Goal: Information Seeking & Learning: Learn about a topic

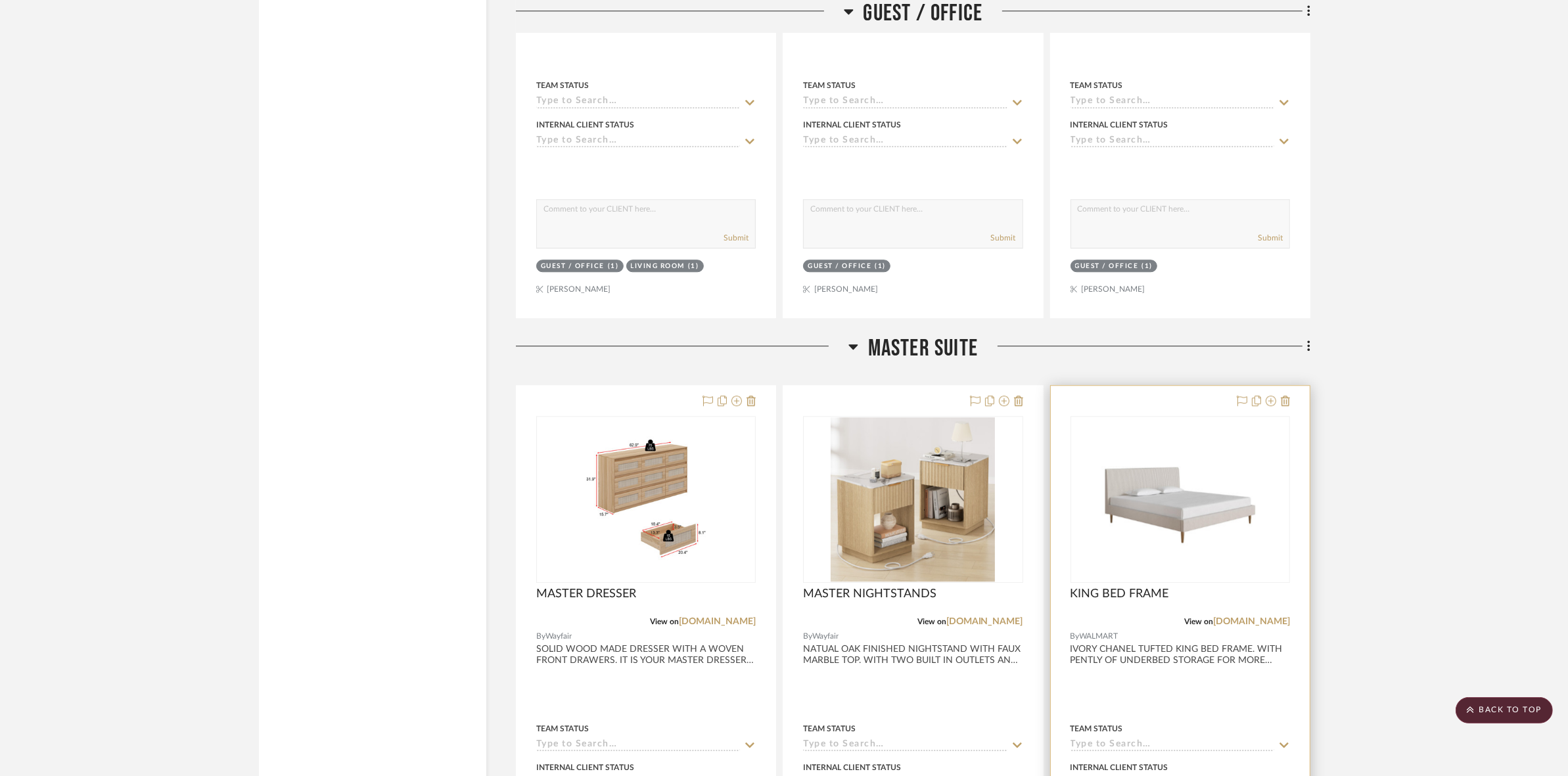
click at [1144, 519] on img "0" at bounding box center [1180, 499] width 165 height 164
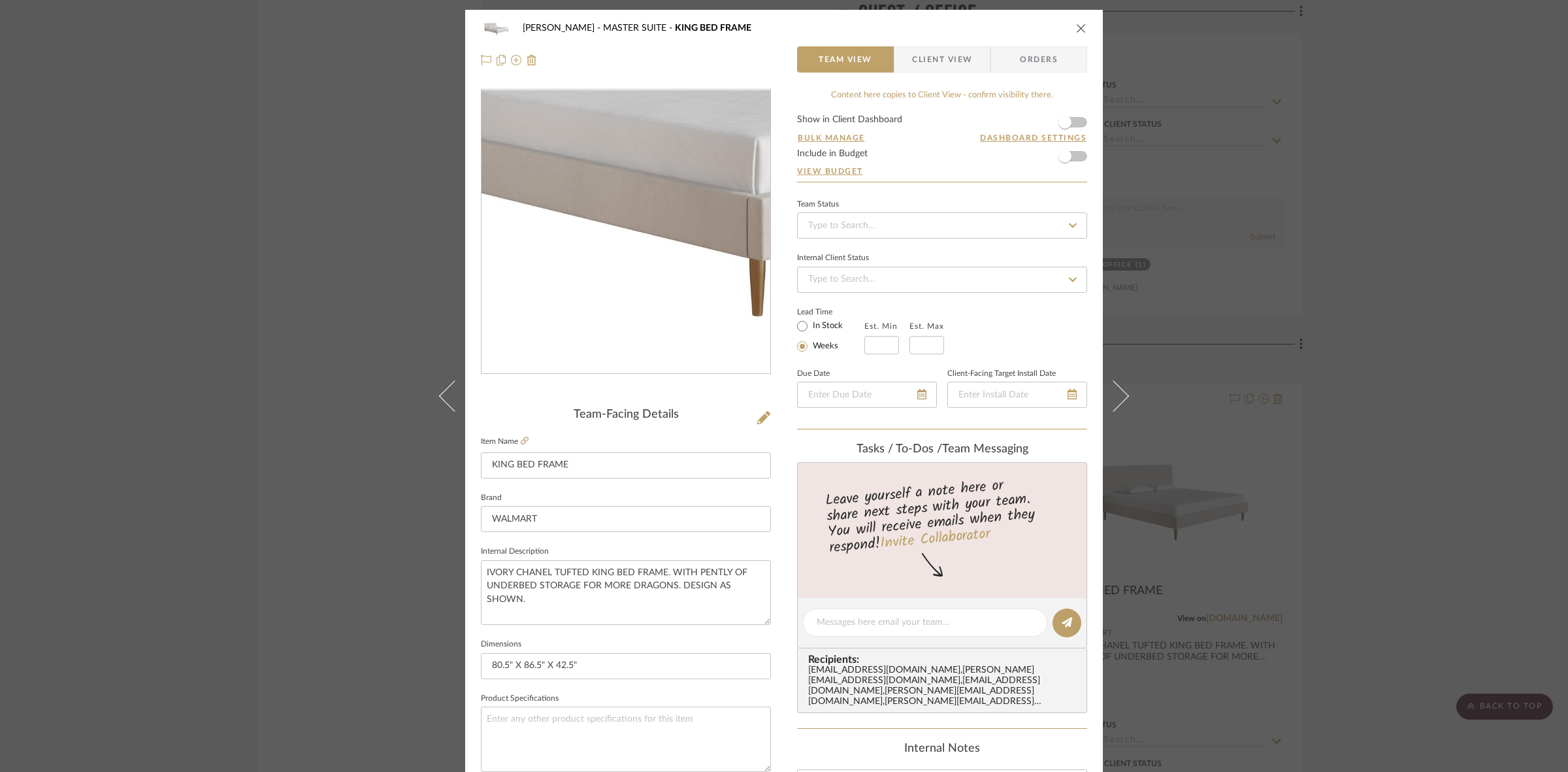
click at [581, 279] on img "0" at bounding box center [626, 232] width 283 height 283
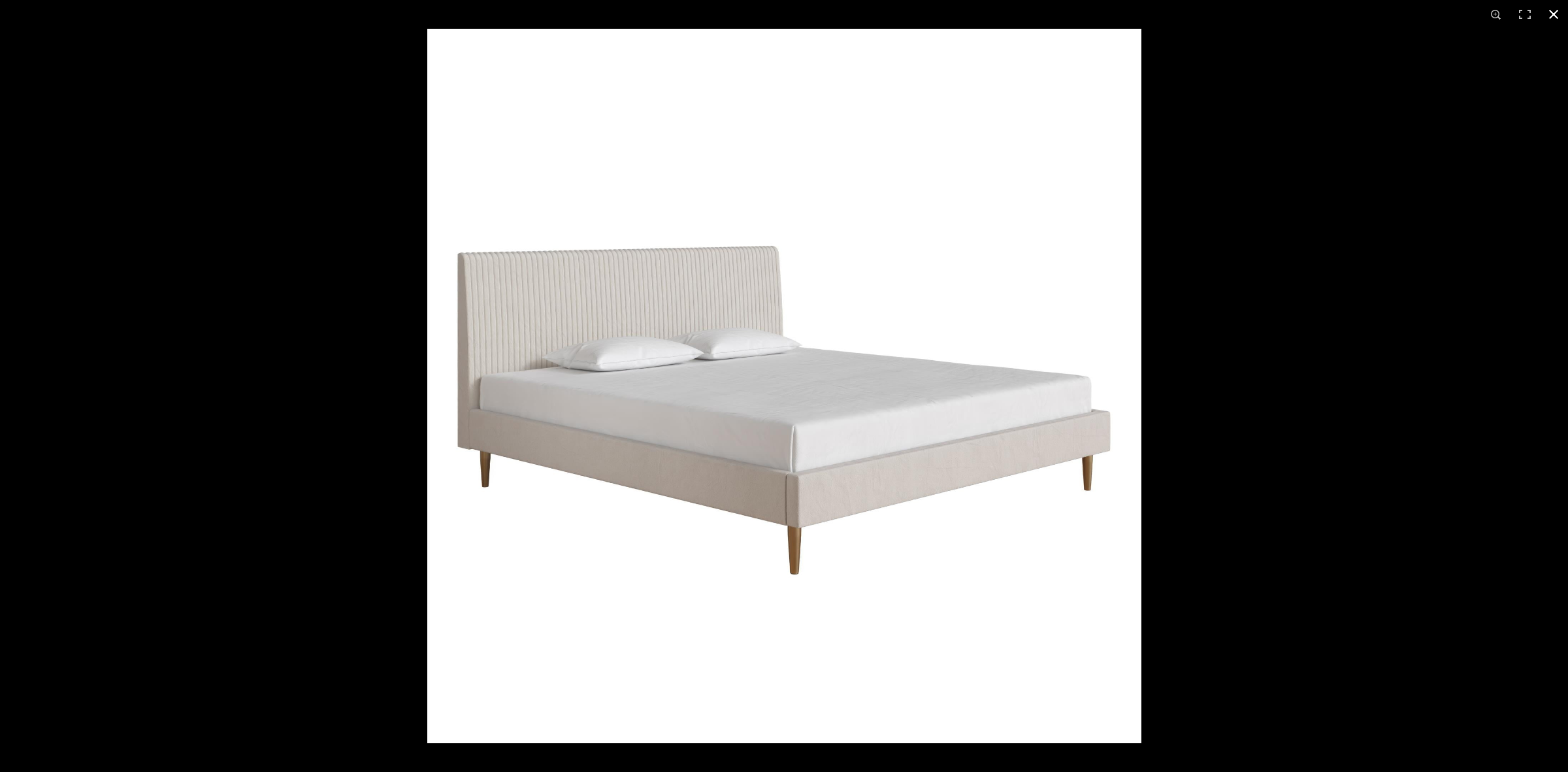
click at [291, 423] on div at bounding box center [784, 386] width 1568 height 772
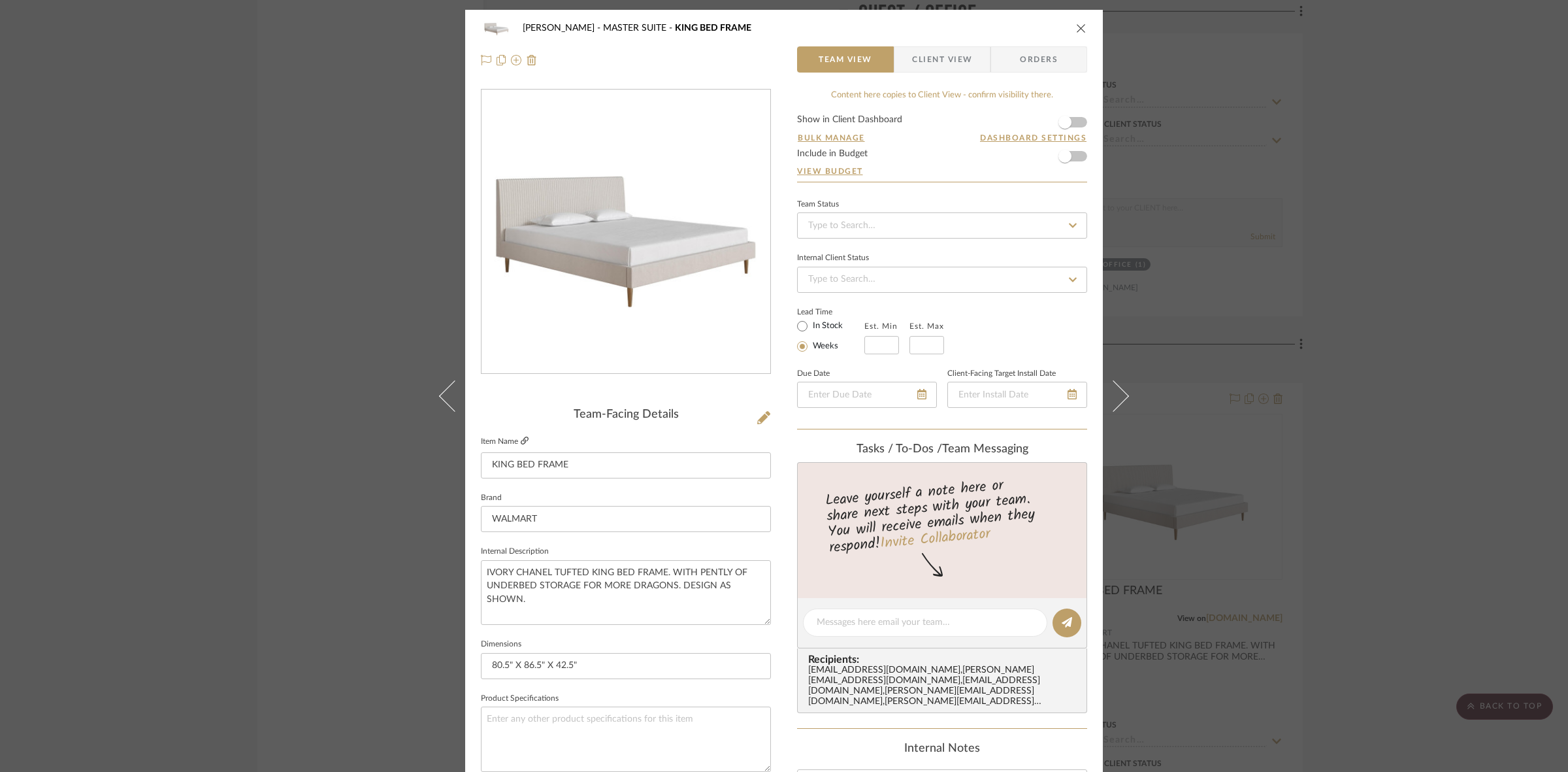
click at [522, 440] on icon at bounding box center [525, 440] width 8 height 8
click at [145, 396] on div "[PERSON_NAME] MASTER SUITE KING BED FRAME Team View Client View Orders Team-Fac…" at bounding box center [784, 386] width 1568 height 772
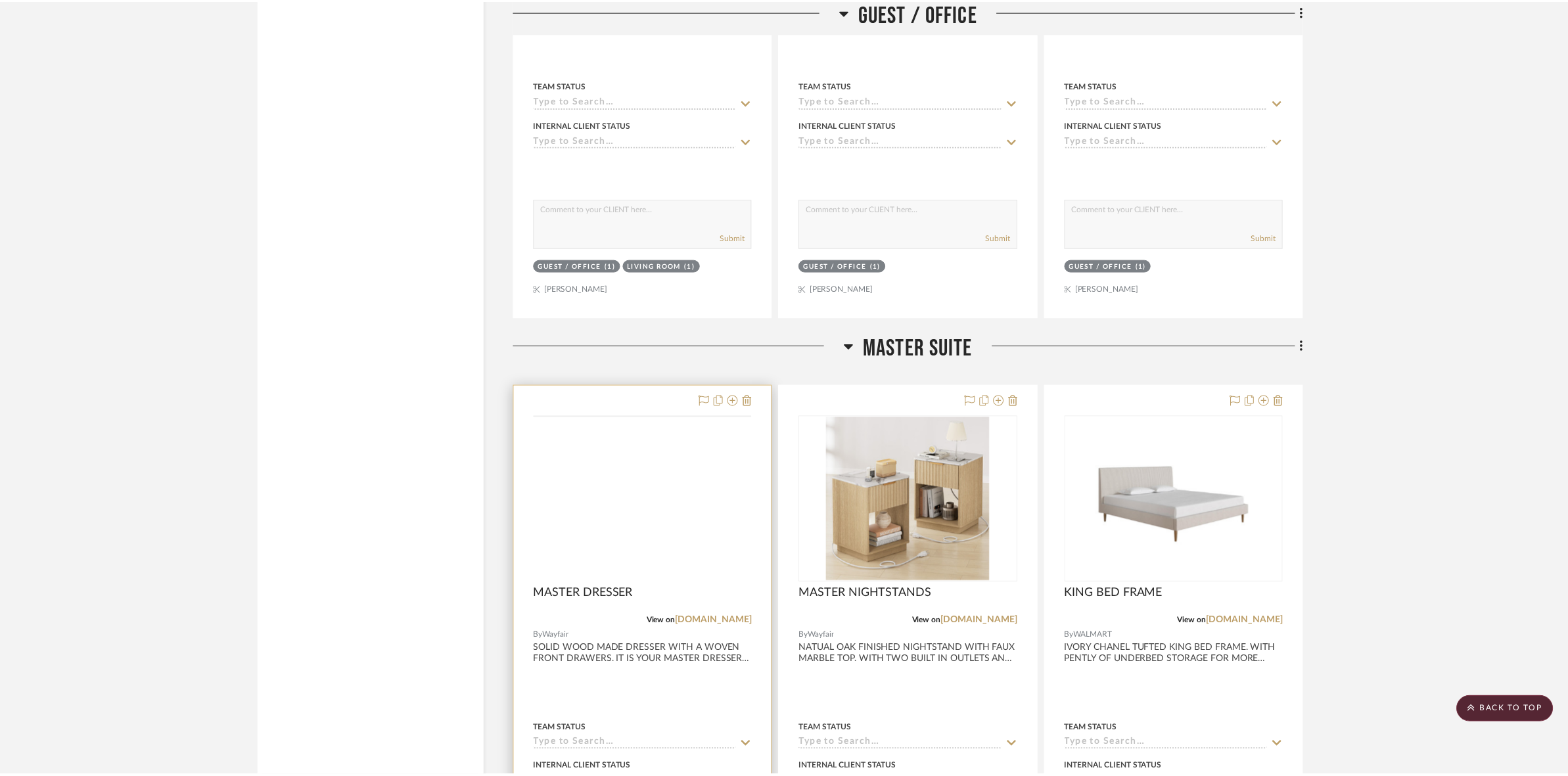
scroll to position [4351, 0]
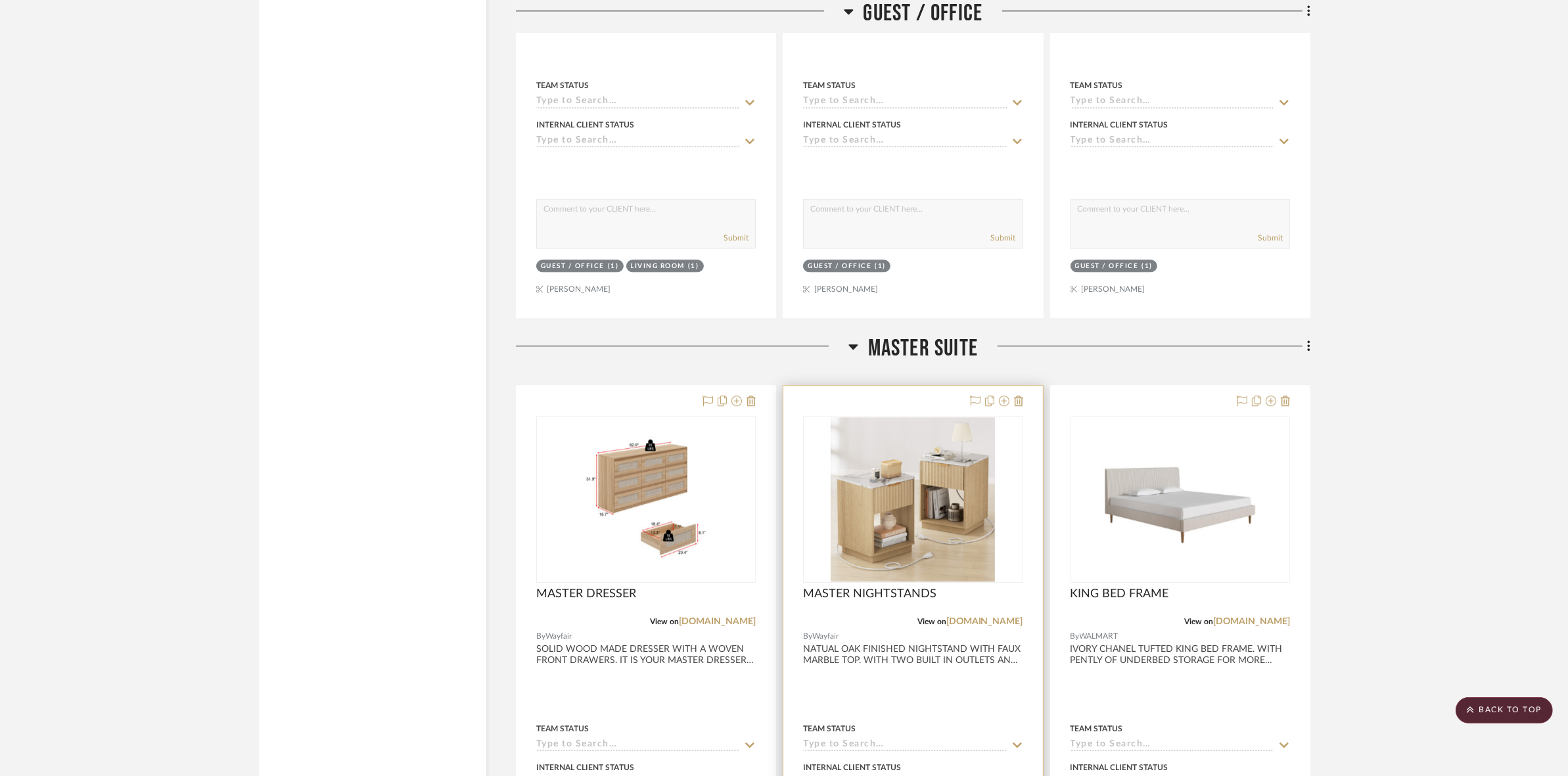
click at [871, 503] on img "0" at bounding box center [912, 499] width 165 height 164
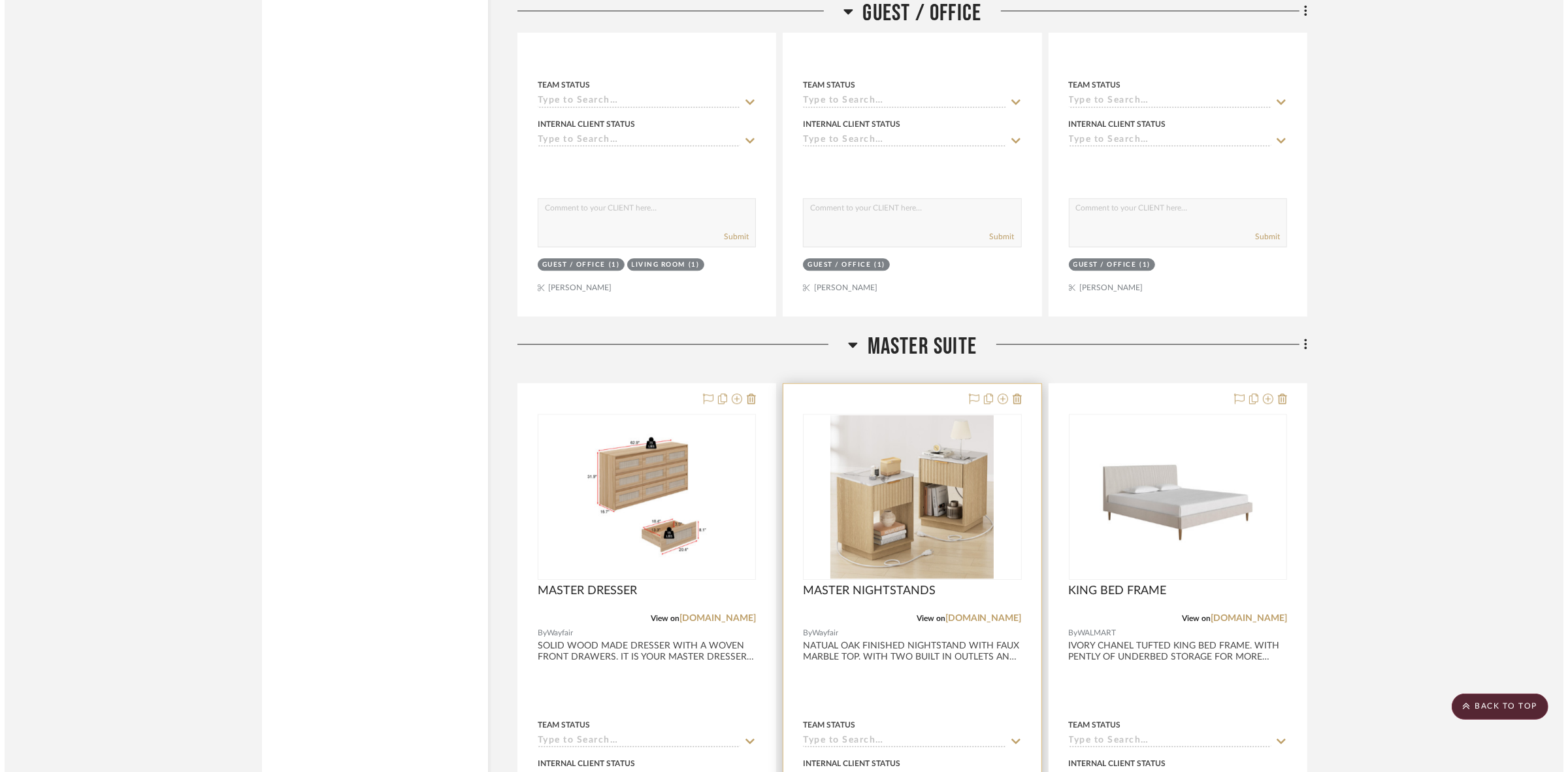
scroll to position [0, 0]
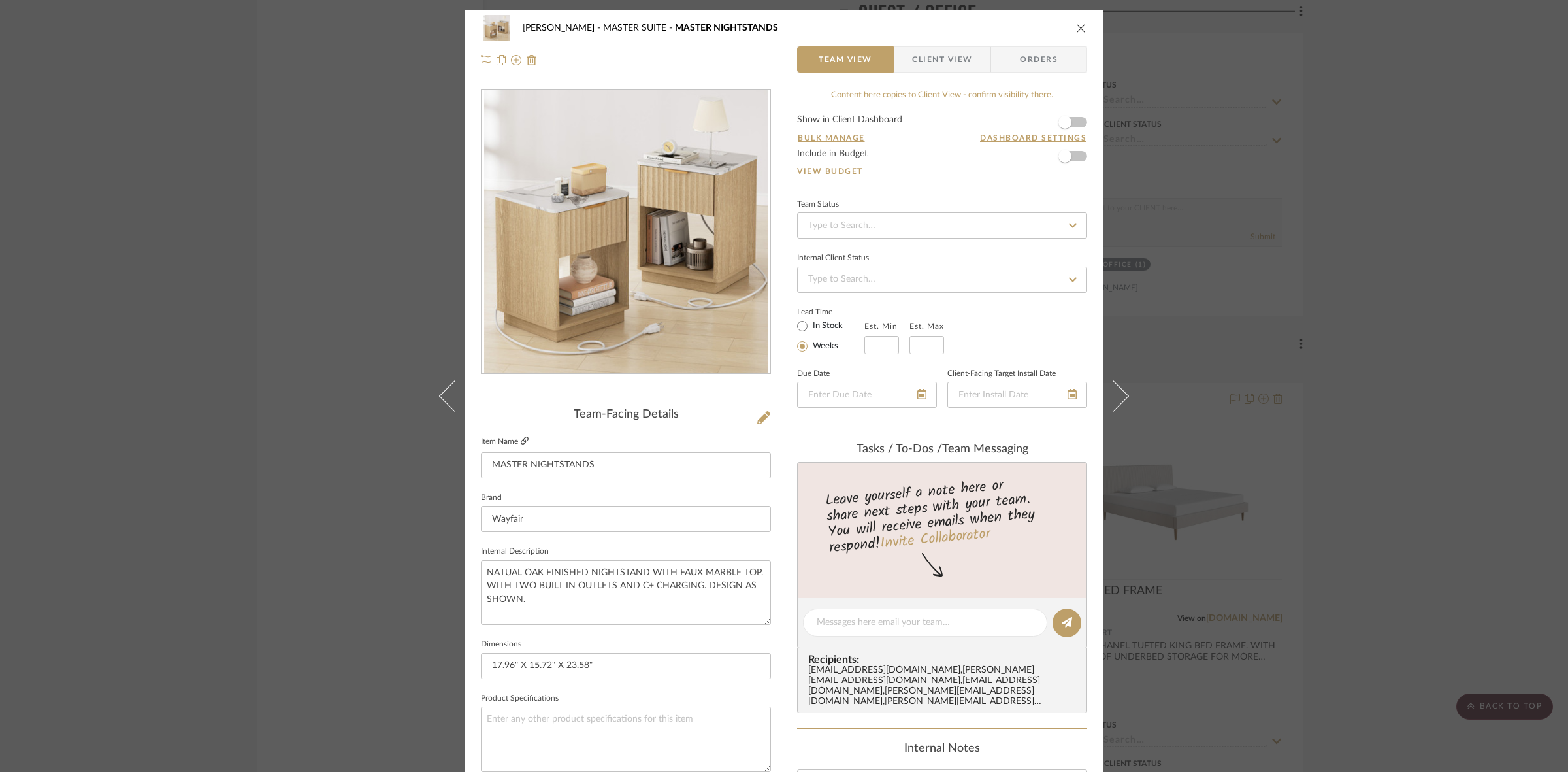
click at [521, 438] on icon at bounding box center [525, 440] width 8 height 8
click at [137, 269] on div "[PERSON_NAME] MASTER SUITE MASTER NIGHTSTANDS Team View Client View Orders Team…" at bounding box center [784, 386] width 1568 height 772
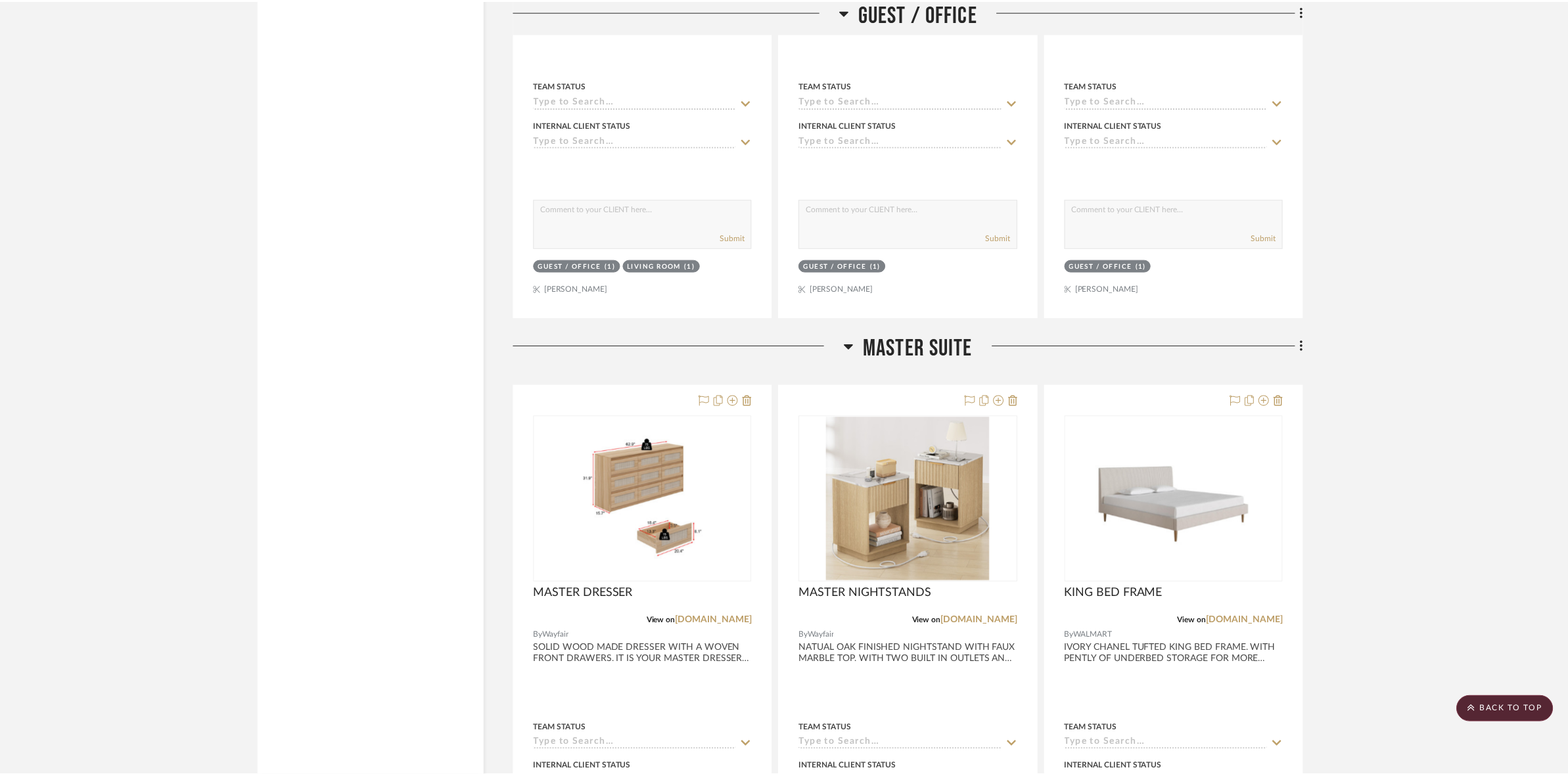
scroll to position [4351, 0]
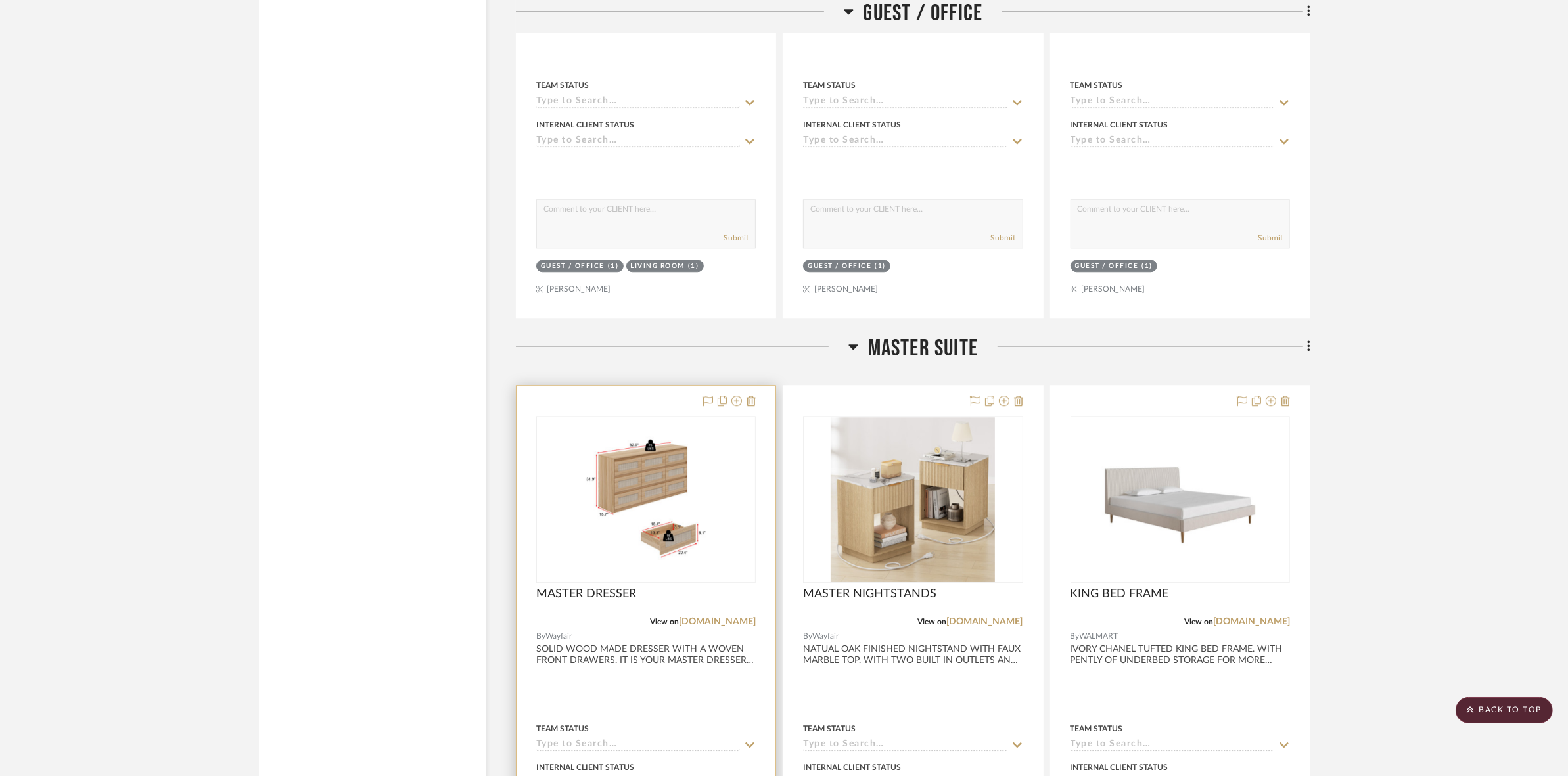
click at [686, 457] on img "0" at bounding box center [646, 499] width 165 height 164
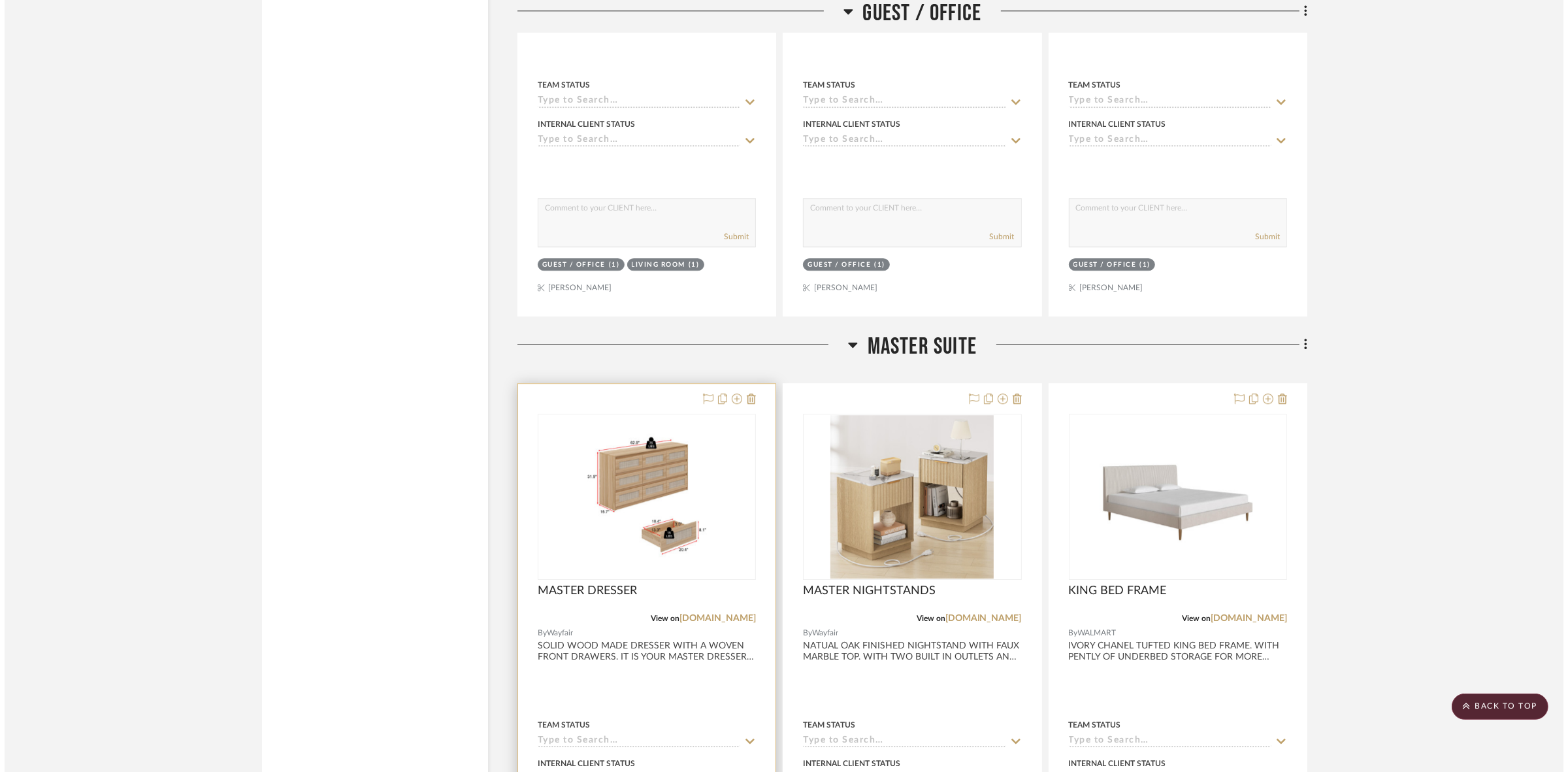
scroll to position [0, 0]
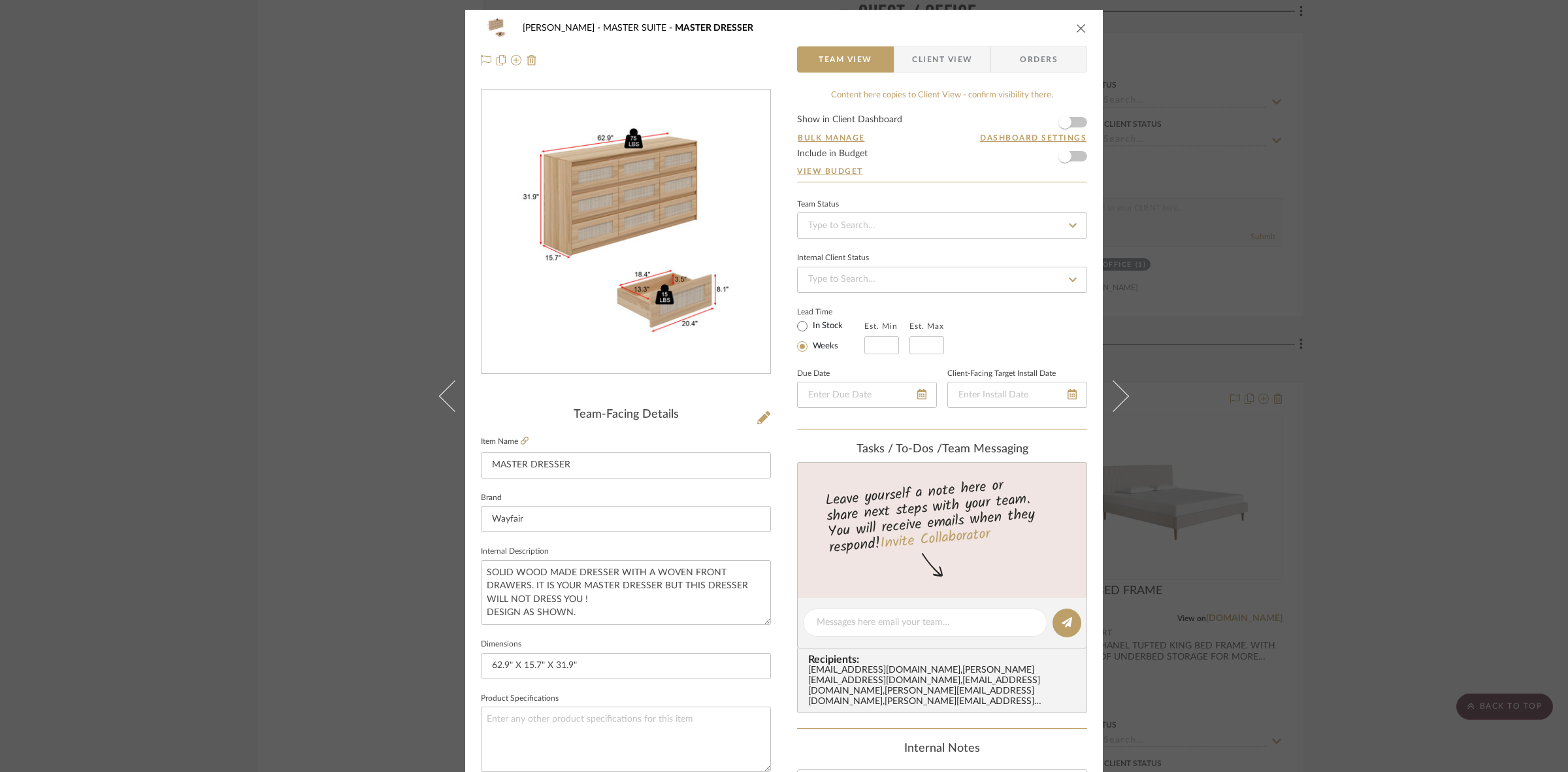
click at [513, 441] on label "Item Name" at bounding box center [504, 441] width 48 height 11
click at [521, 439] on icon at bounding box center [525, 440] width 8 height 8
click at [646, 261] on img "0" at bounding box center [626, 232] width 283 height 283
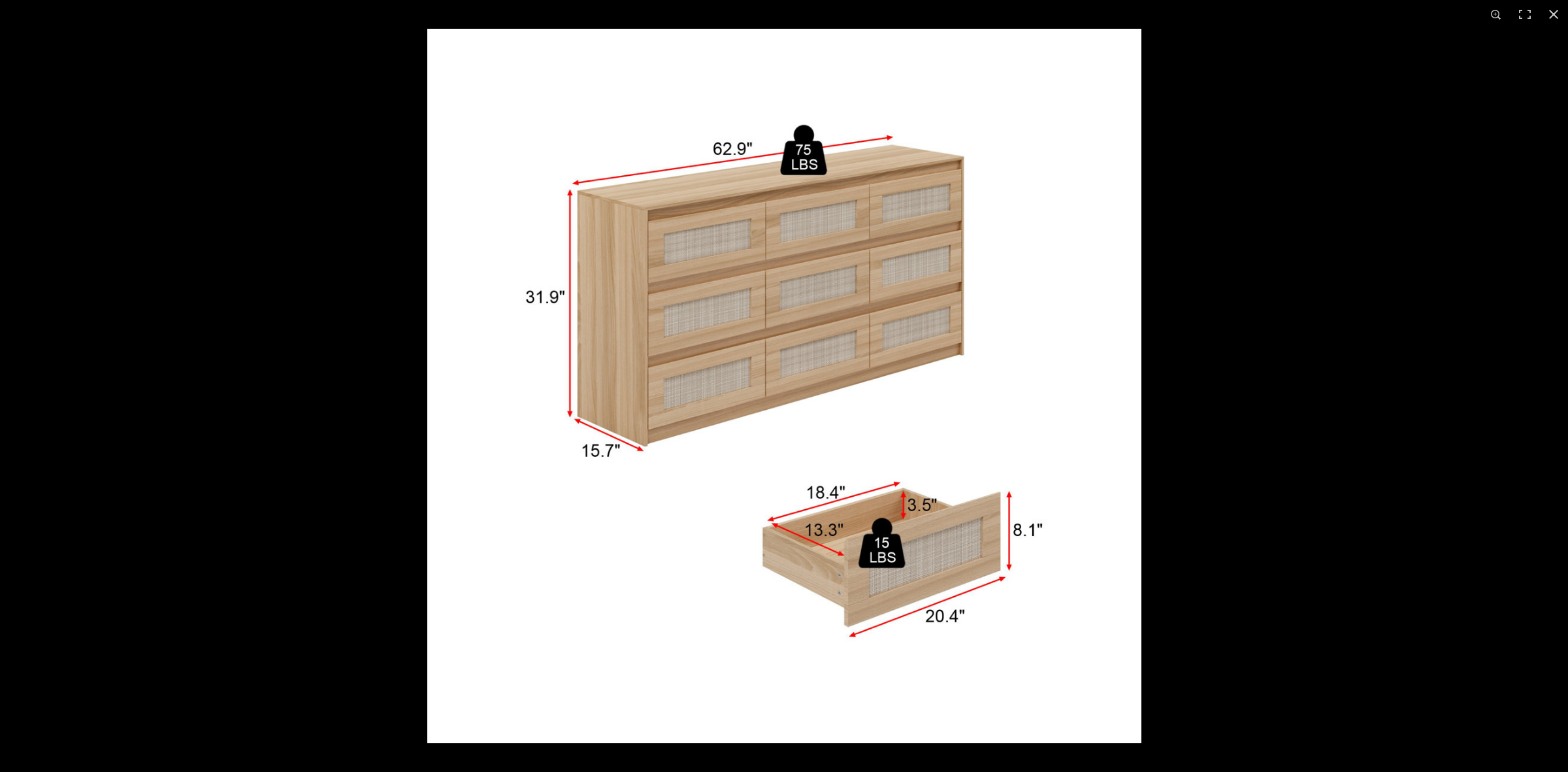
click at [677, 213] on img at bounding box center [784, 385] width 714 height 714
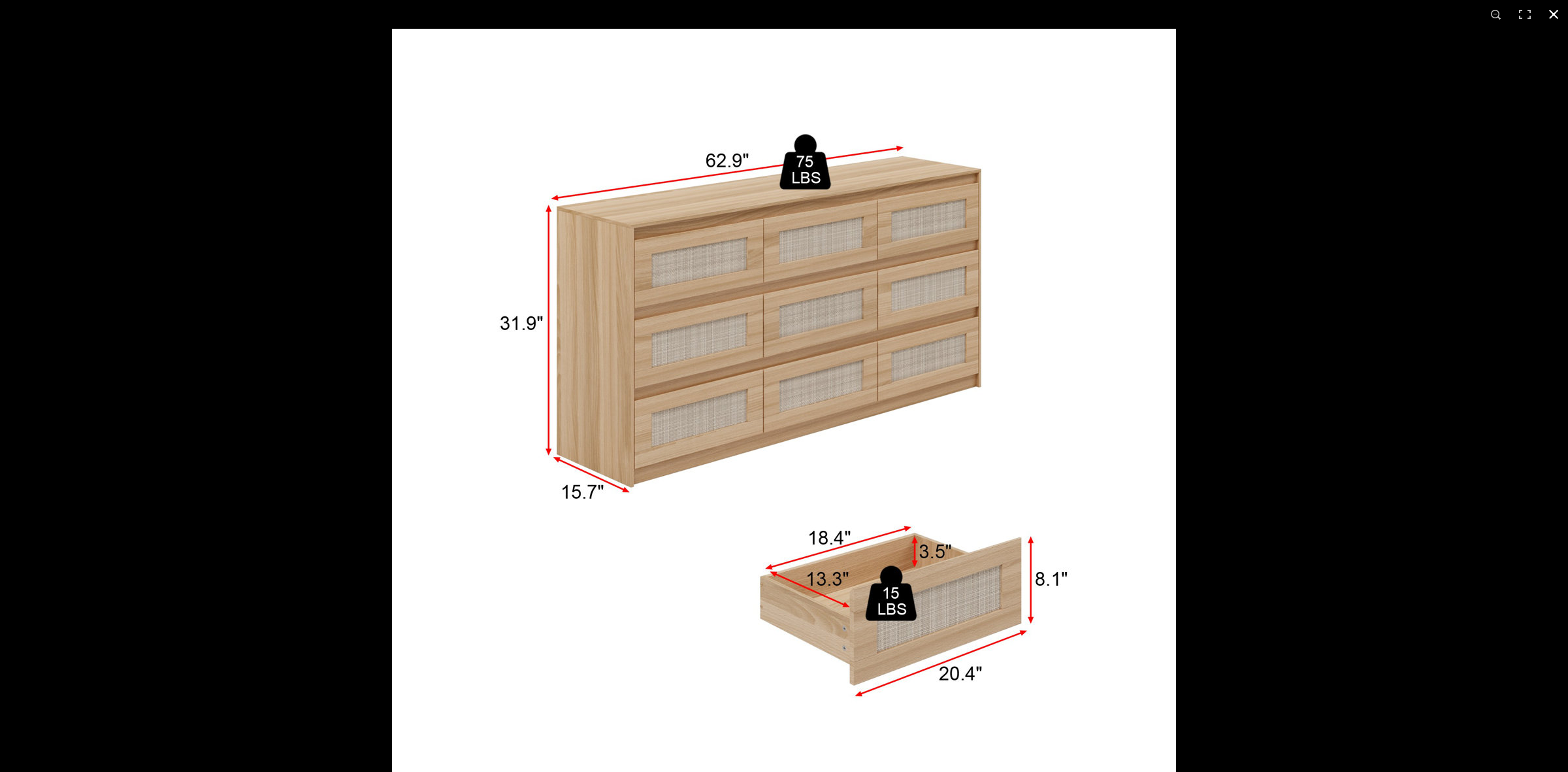
click at [0, 233] on div at bounding box center [784, 386] width 1568 height 772
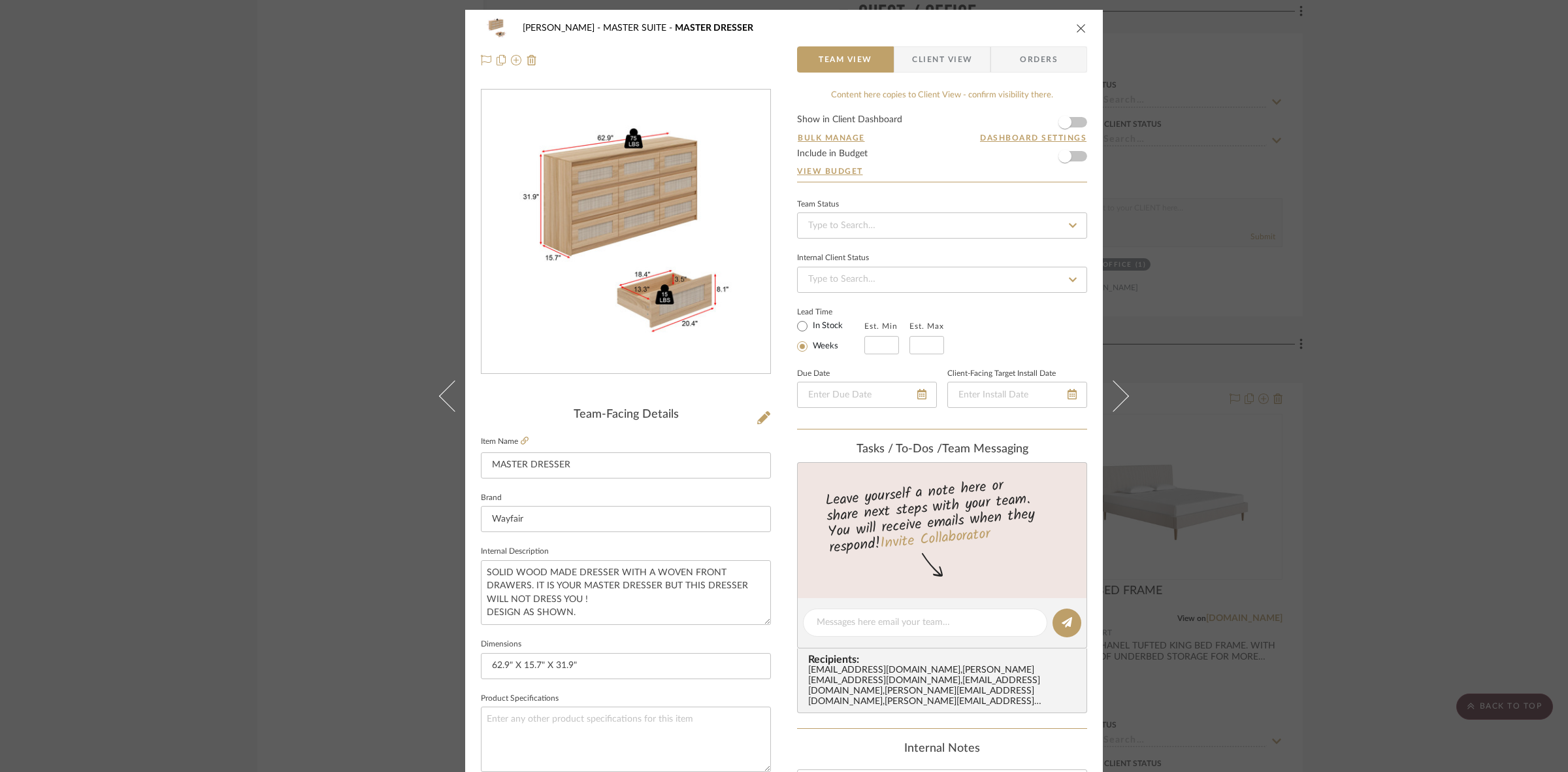
click at [80, 194] on div "[PERSON_NAME] MASTER SUITE MASTER DRESSER Team View Client View Orders Team-Fac…" at bounding box center [784, 386] width 1568 height 772
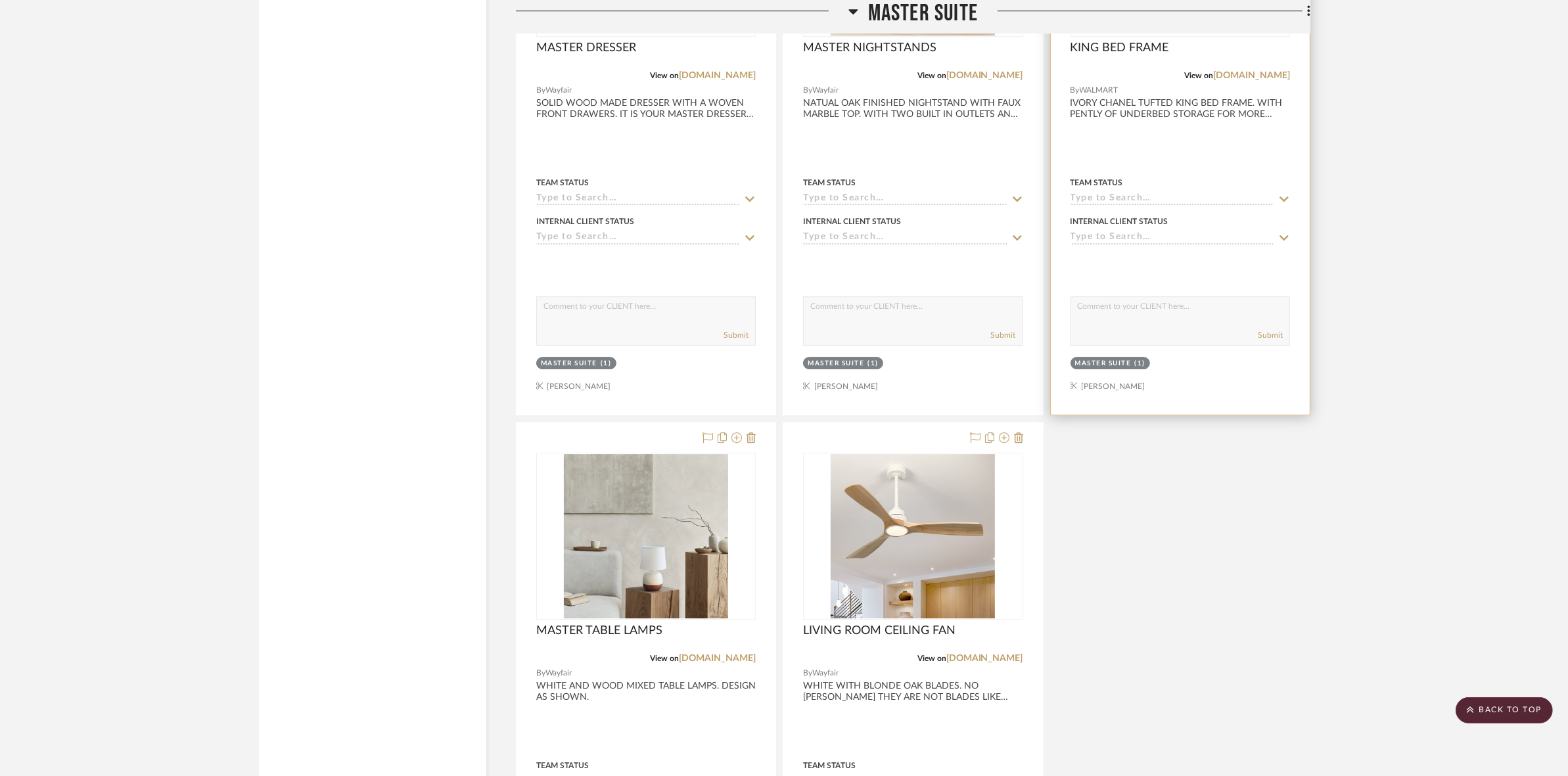
scroll to position [4926, 0]
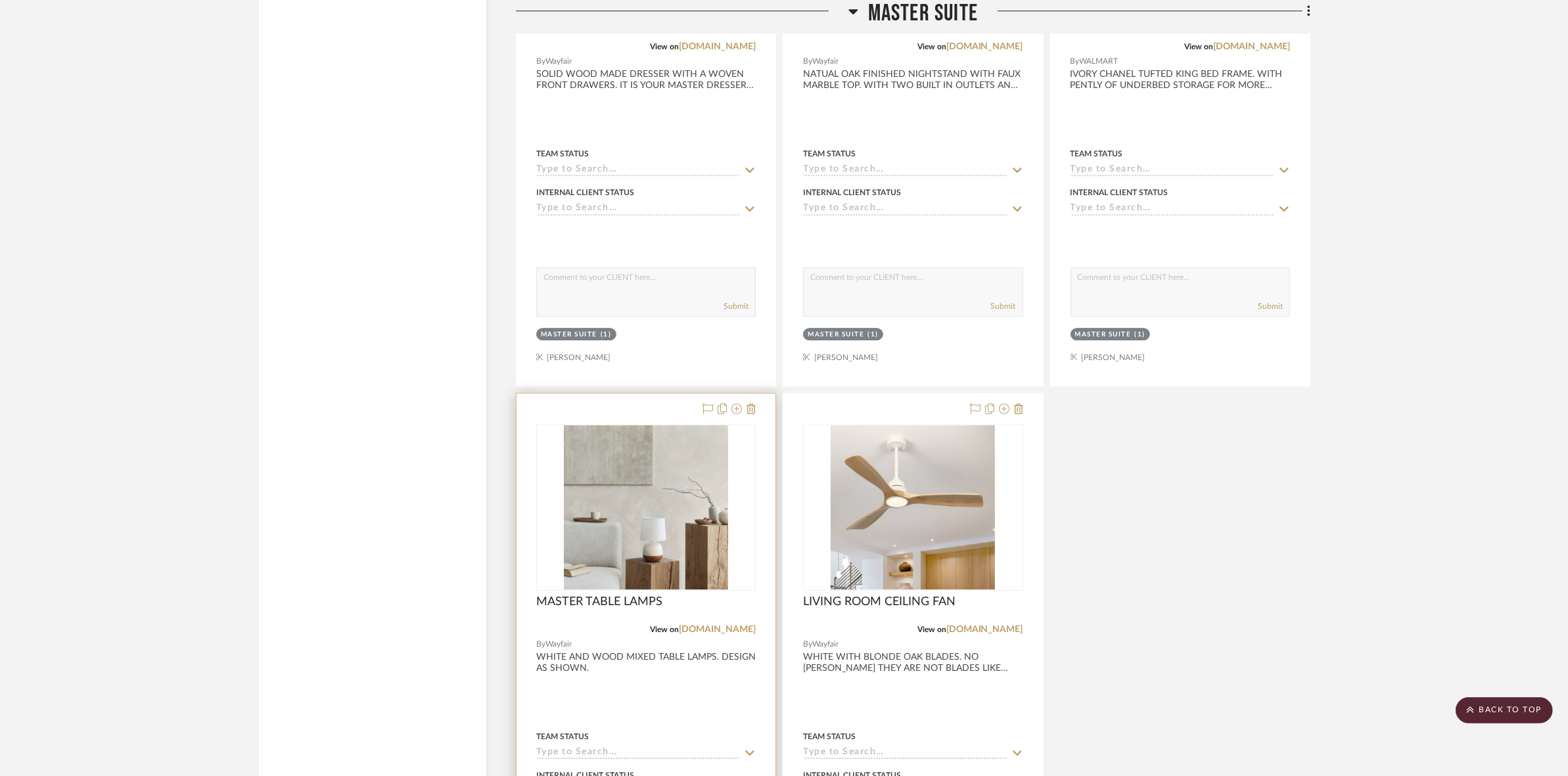
click at [0, 0] on img at bounding box center [0, 0] width 0 height 0
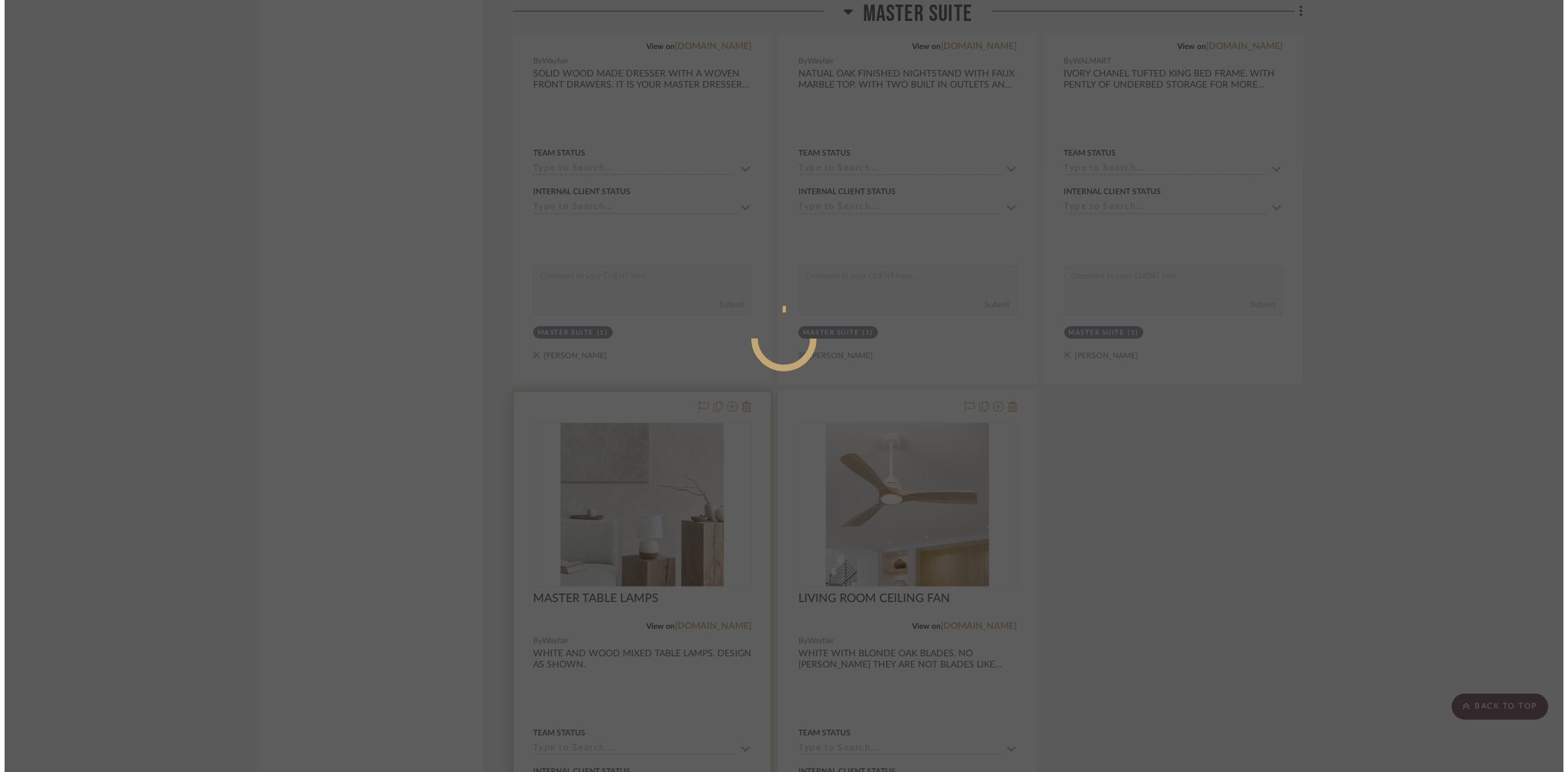
scroll to position [0, 0]
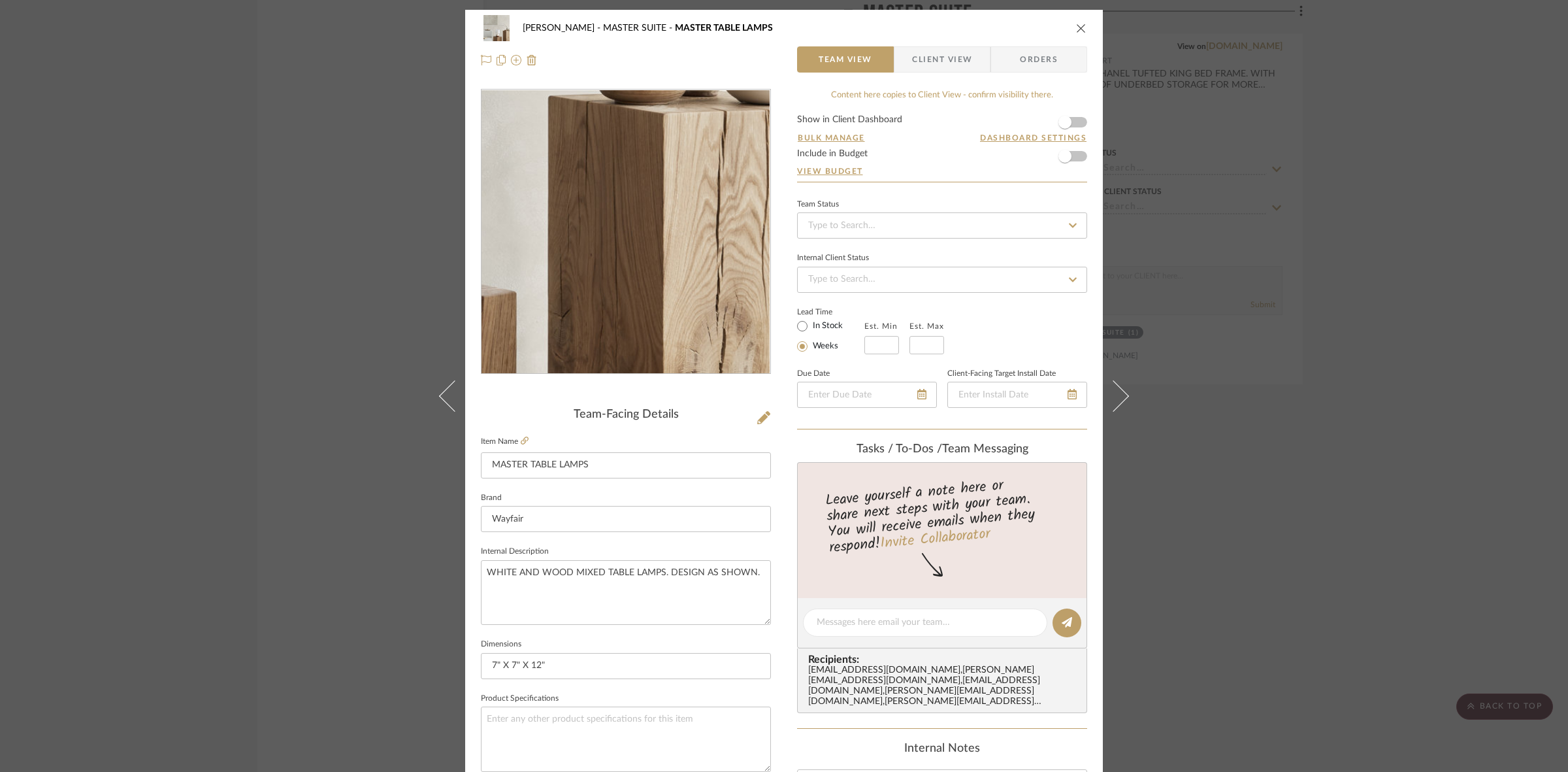
click at [722, 305] on img "0" at bounding box center [626, 232] width 283 height 283
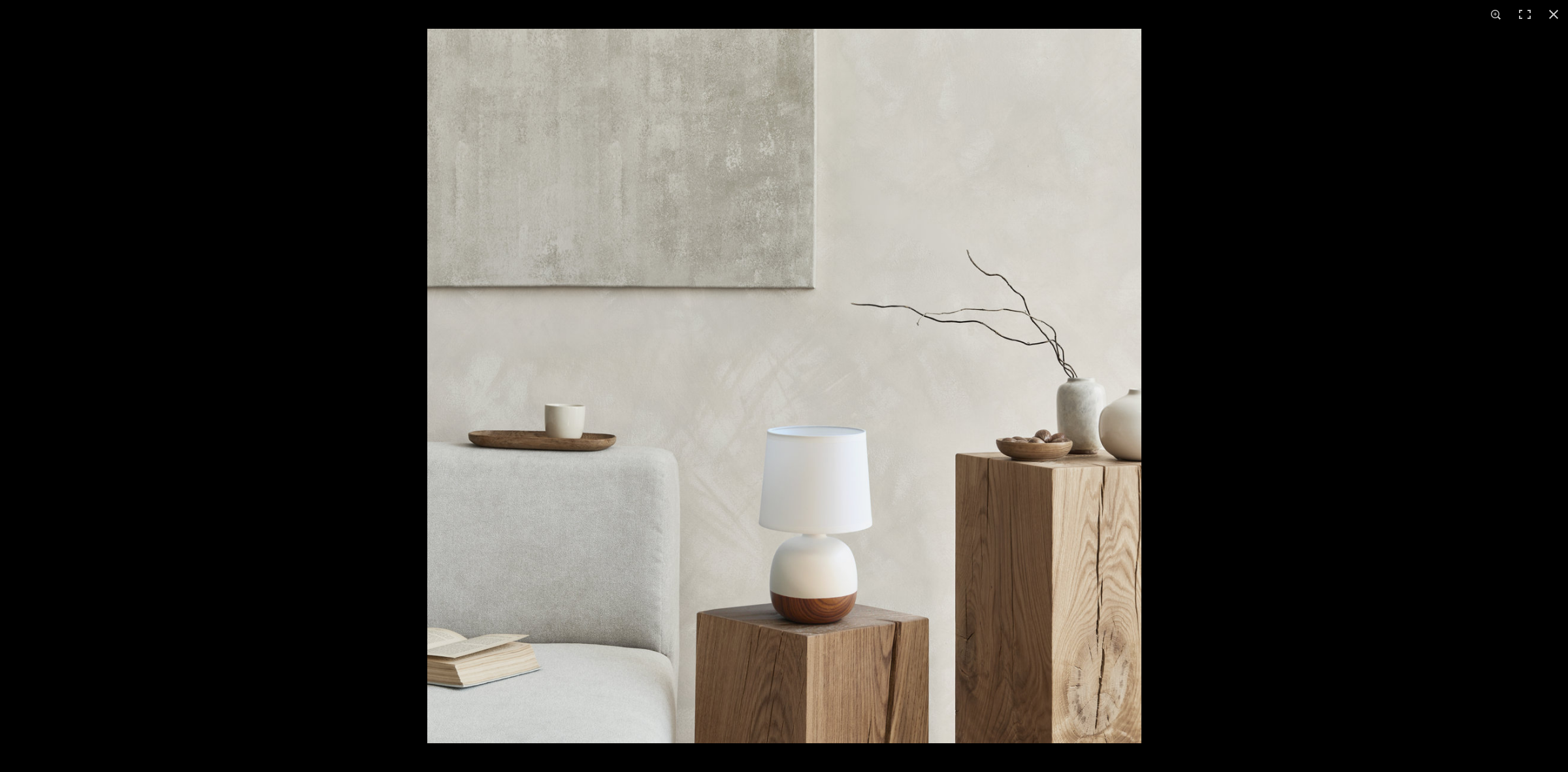
click at [362, 413] on div at bounding box center [784, 386] width 1568 height 772
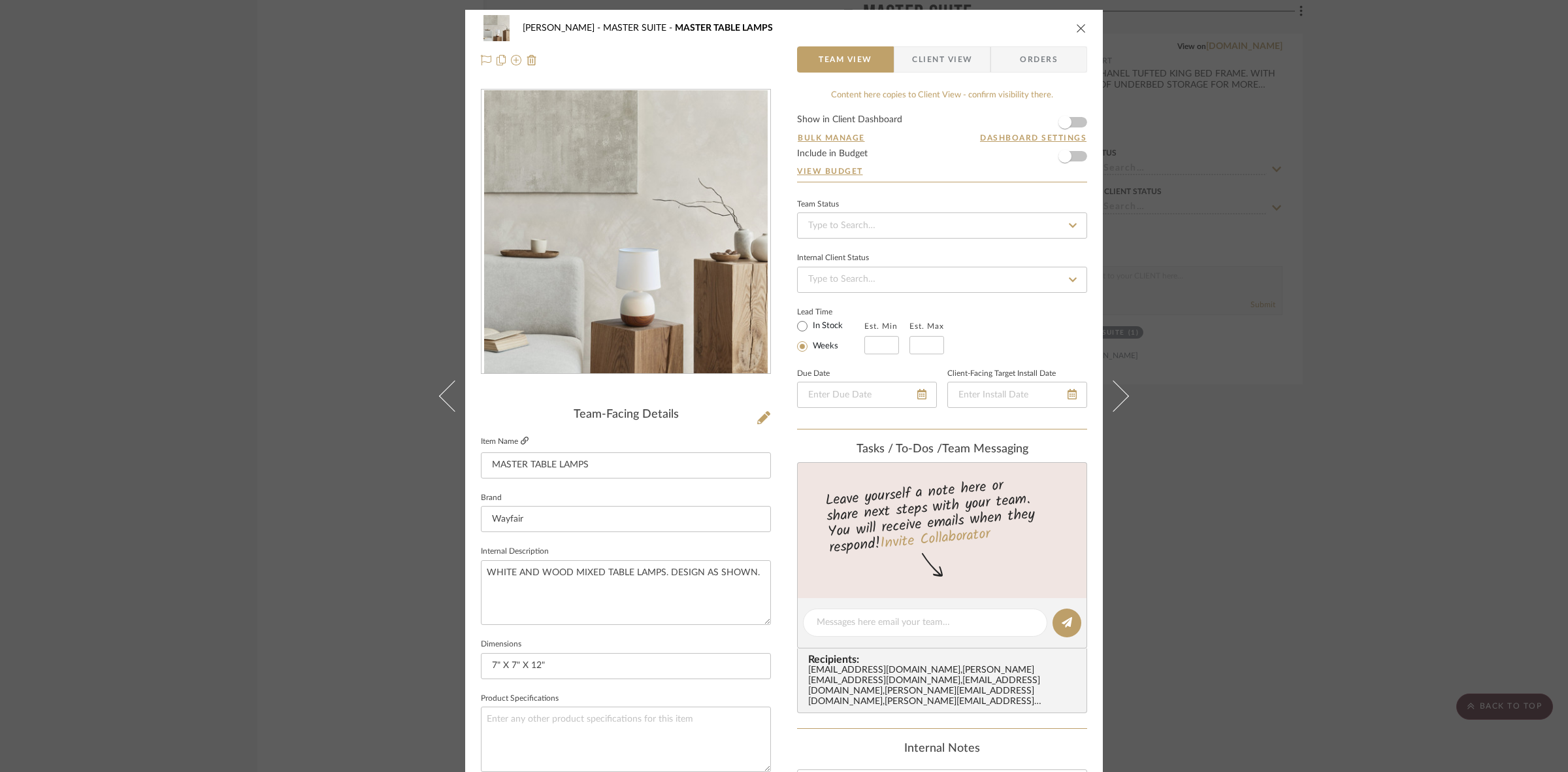
click at [524, 438] on icon at bounding box center [525, 440] width 8 height 8
click at [203, 374] on div "[PERSON_NAME] MASTER SUITE MASTER TABLE LAMPS Team View Client View Orders Team…" at bounding box center [784, 386] width 1568 height 772
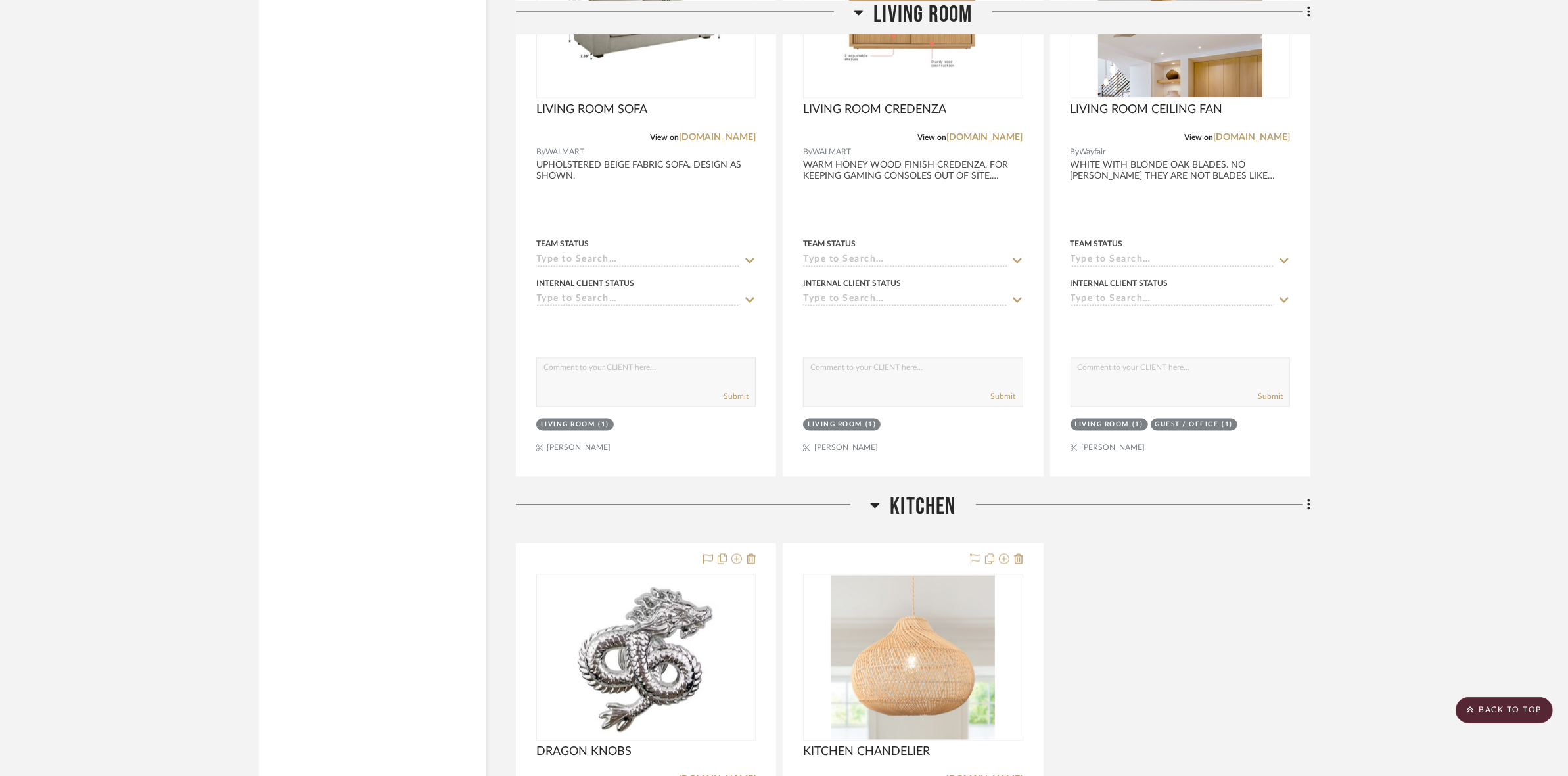
scroll to position [2743, 0]
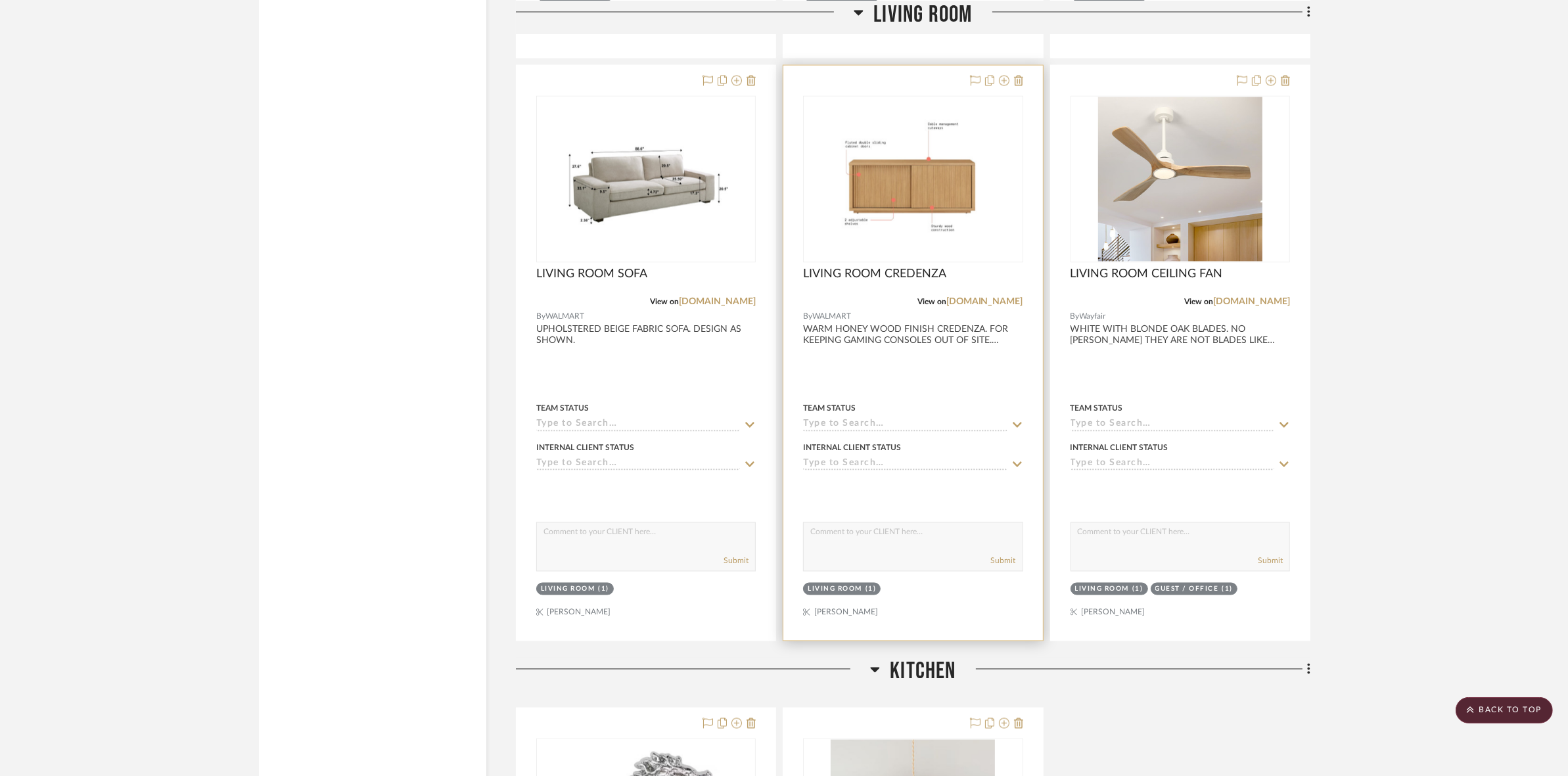
click at [903, 208] on img "0" at bounding box center [912, 179] width 165 height 164
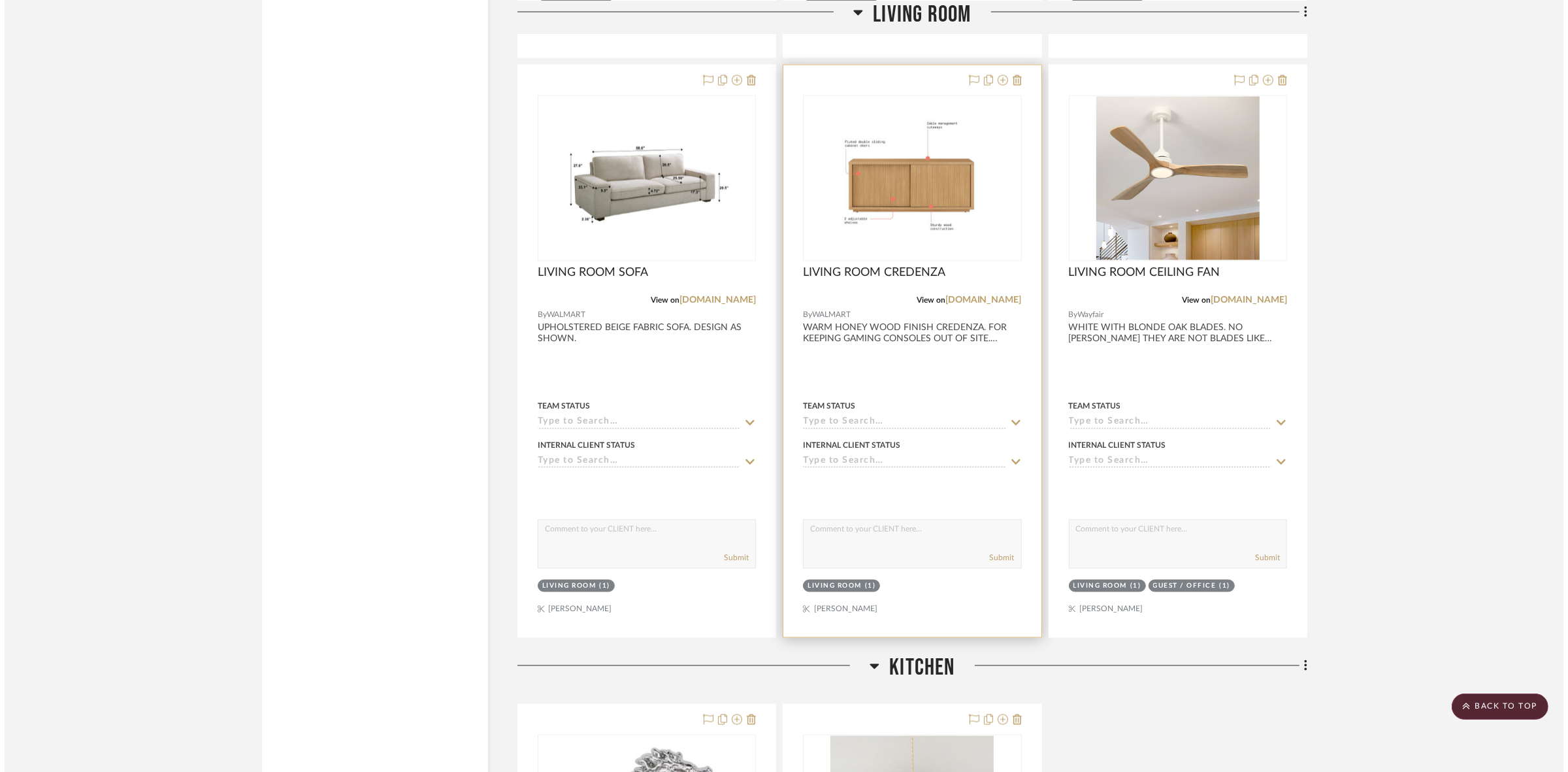
scroll to position [0, 0]
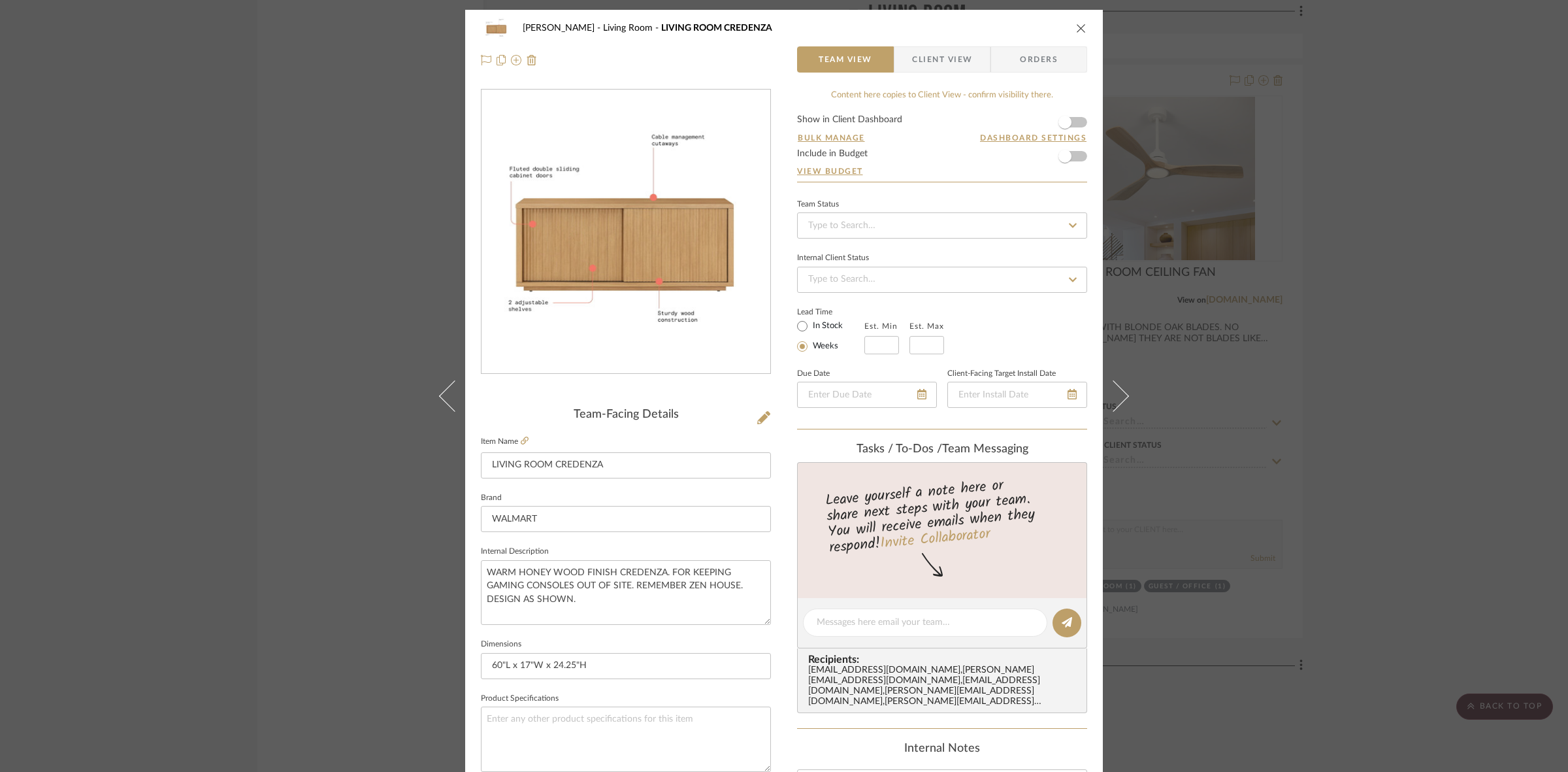
click at [520, 448] on fieldset "Item Name LIVING ROOM CREDENZA" at bounding box center [625, 455] width 290 height 45
click at [522, 437] on icon at bounding box center [525, 440] width 8 height 8
click at [205, 374] on div "[PERSON_NAME] Living Room LIVING ROOM CREDENZA Team View Client View Orders Tea…" at bounding box center [784, 386] width 1568 height 772
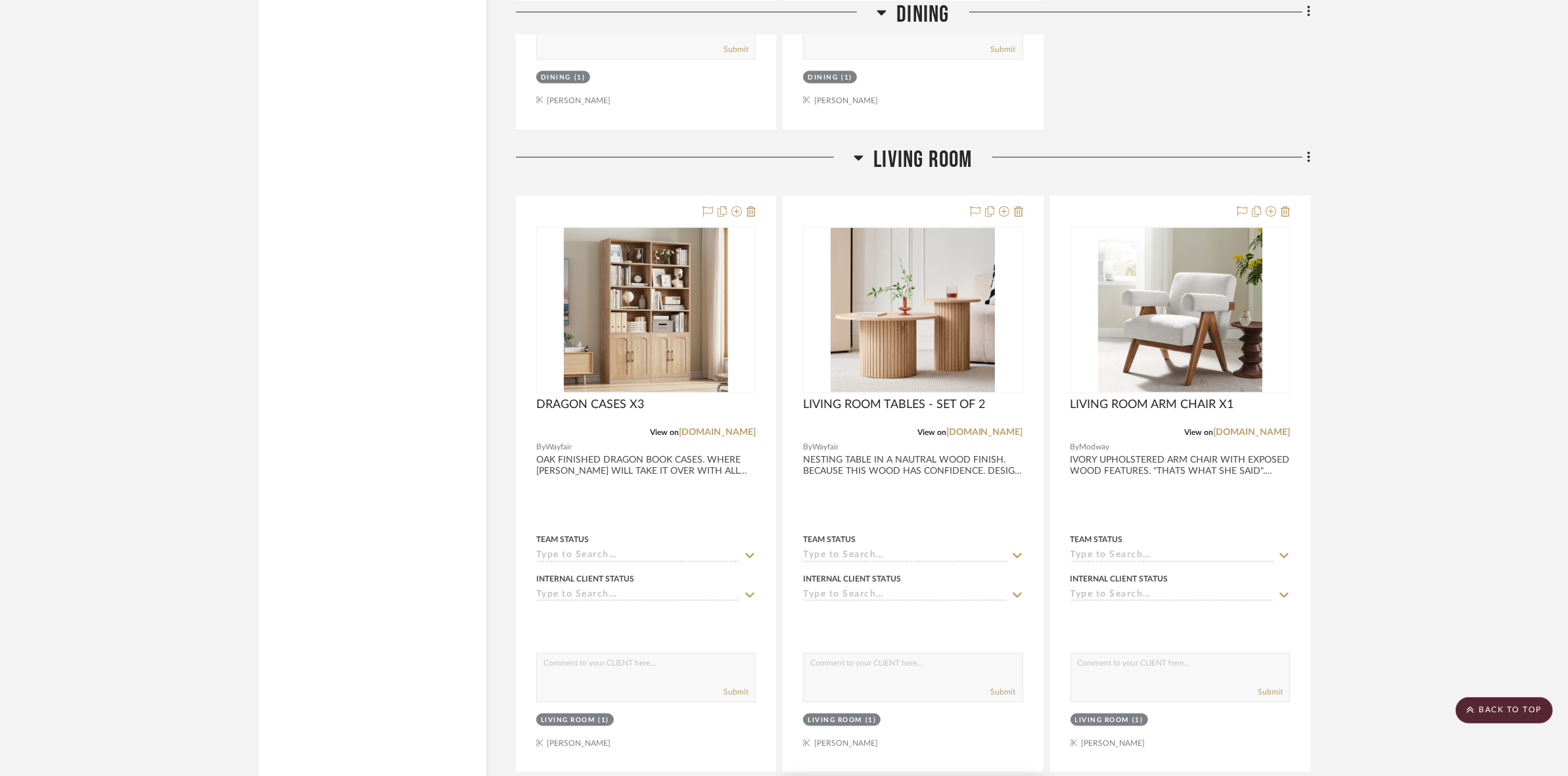
scroll to position [1970, 0]
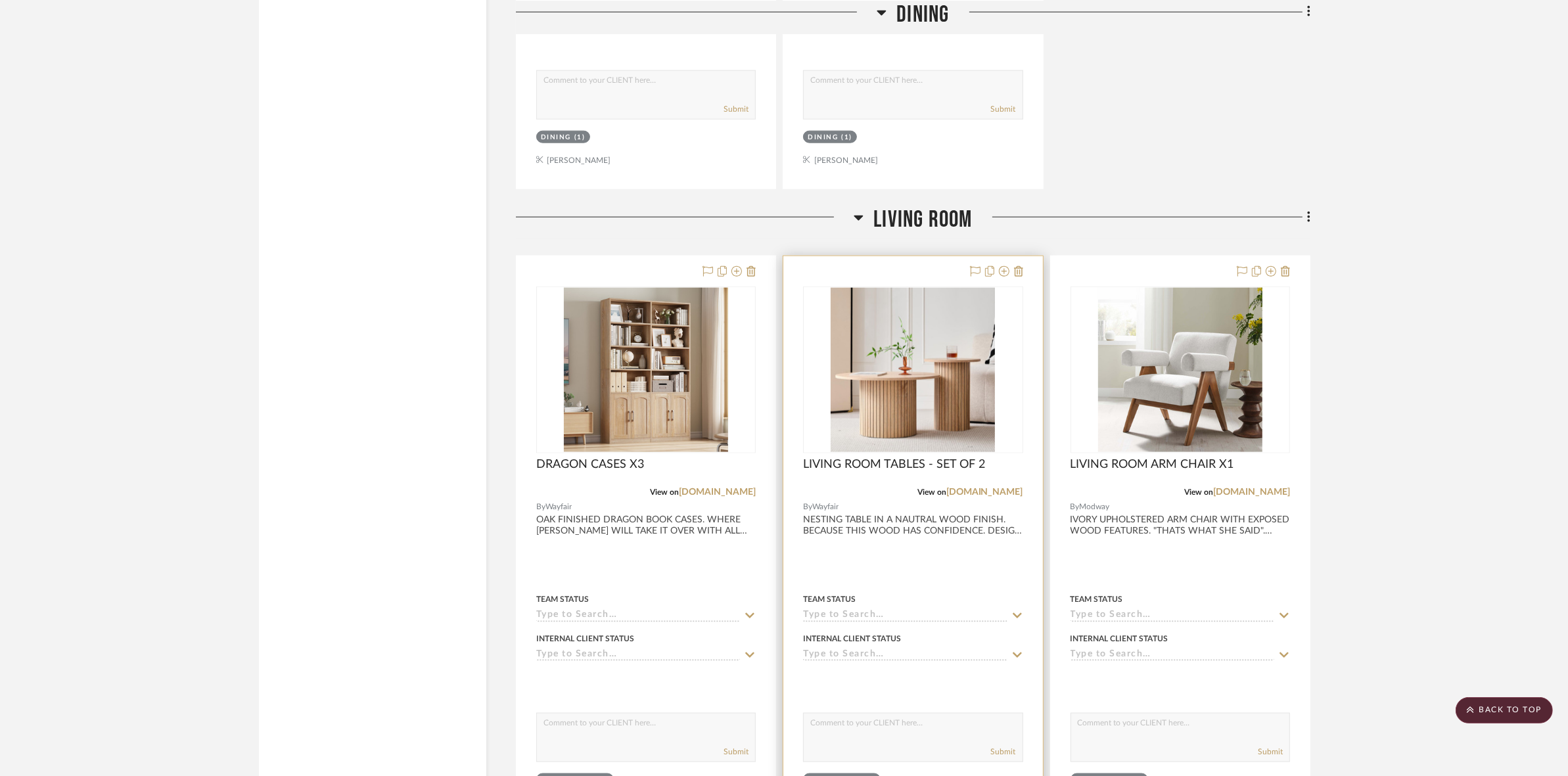
click at [913, 434] on img "0" at bounding box center [912, 370] width 165 height 164
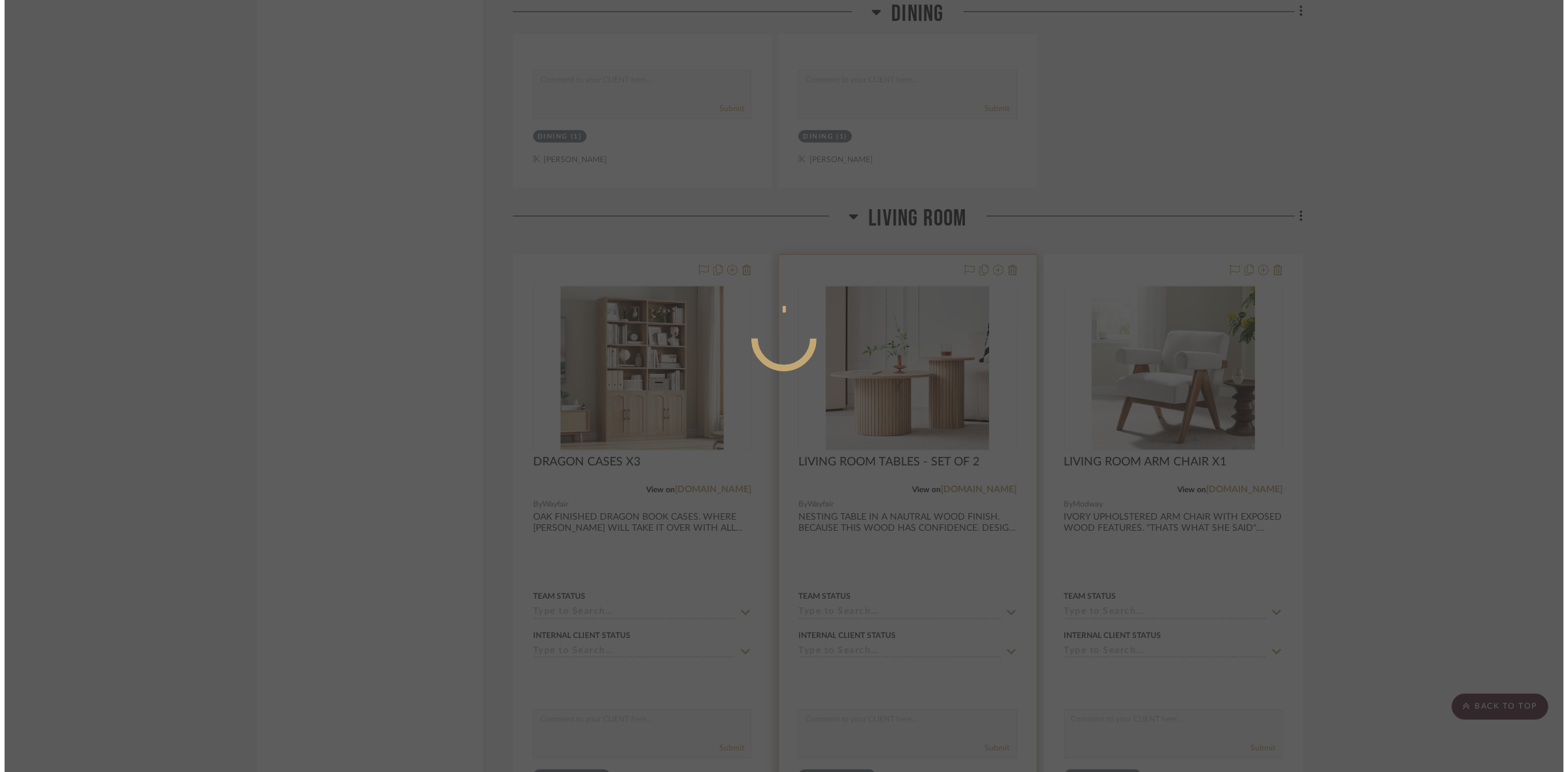
scroll to position [0, 0]
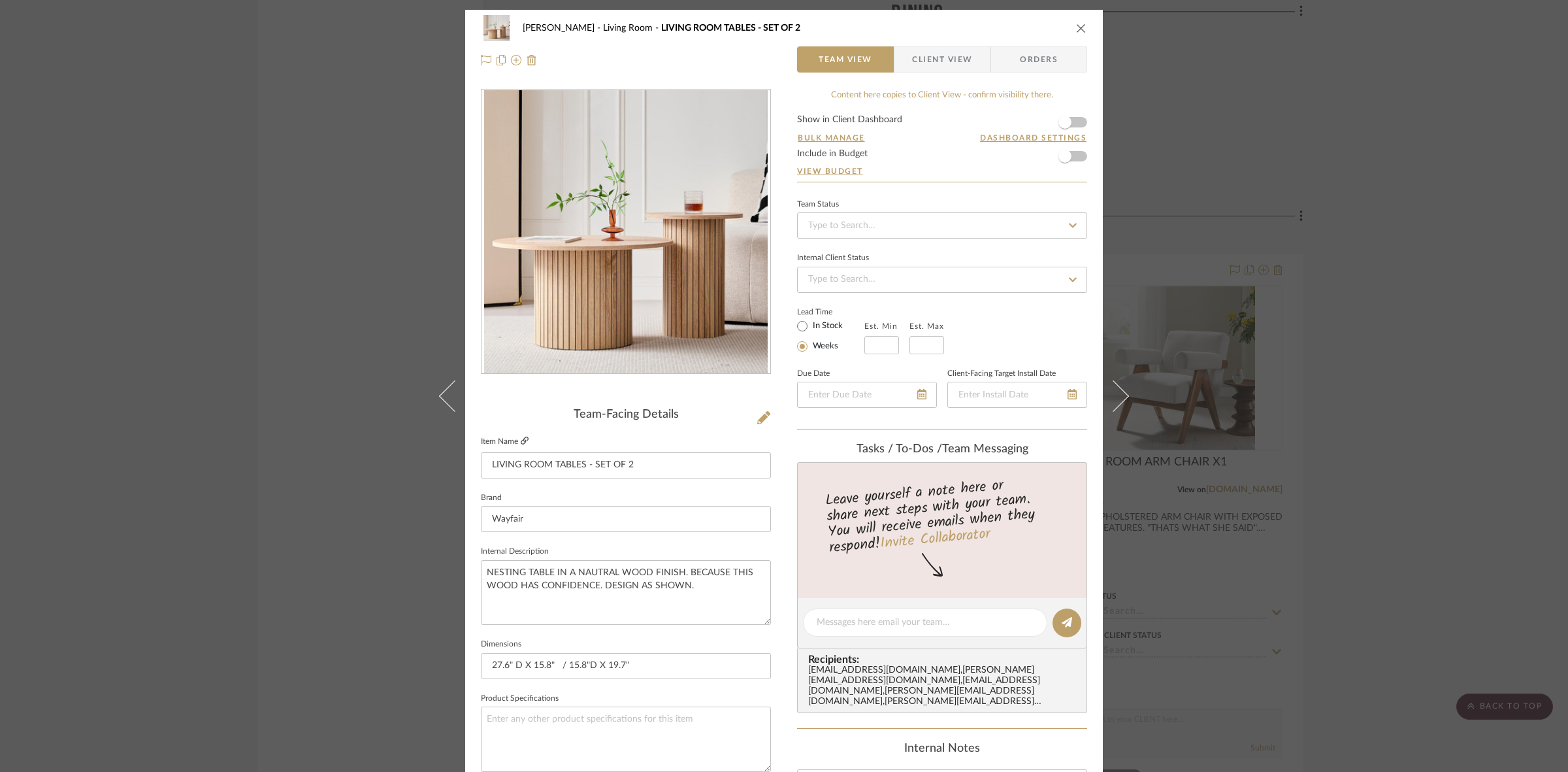
click at [522, 441] on icon at bounding box center [525, 440] width 8 height 8
